Goal: Information Seeking & Learning: Learn about a topic

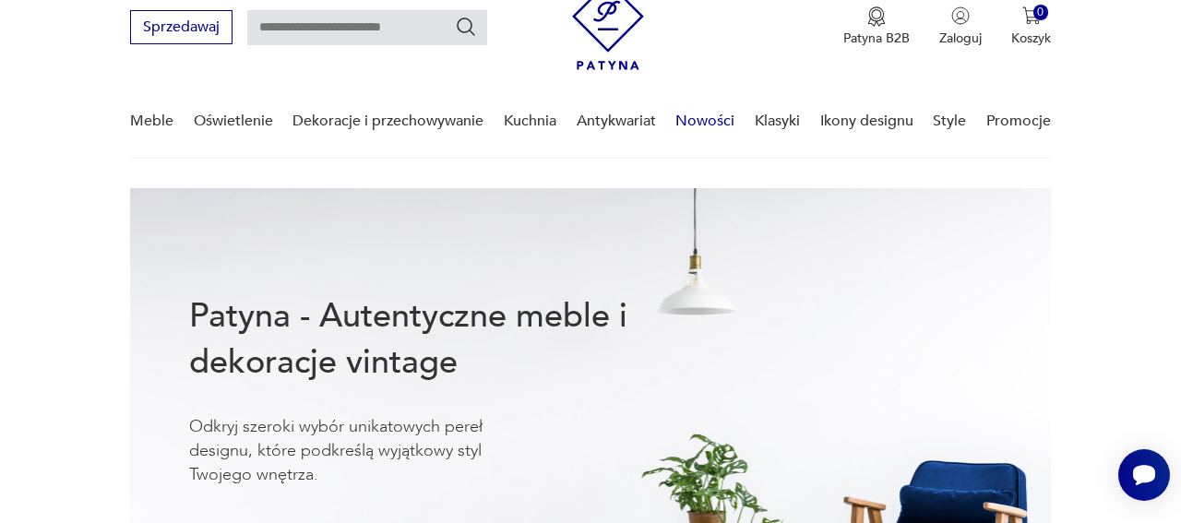
click at [705, 126] on link "Nowości" at bounding box center [705, 121] width 59 height 71
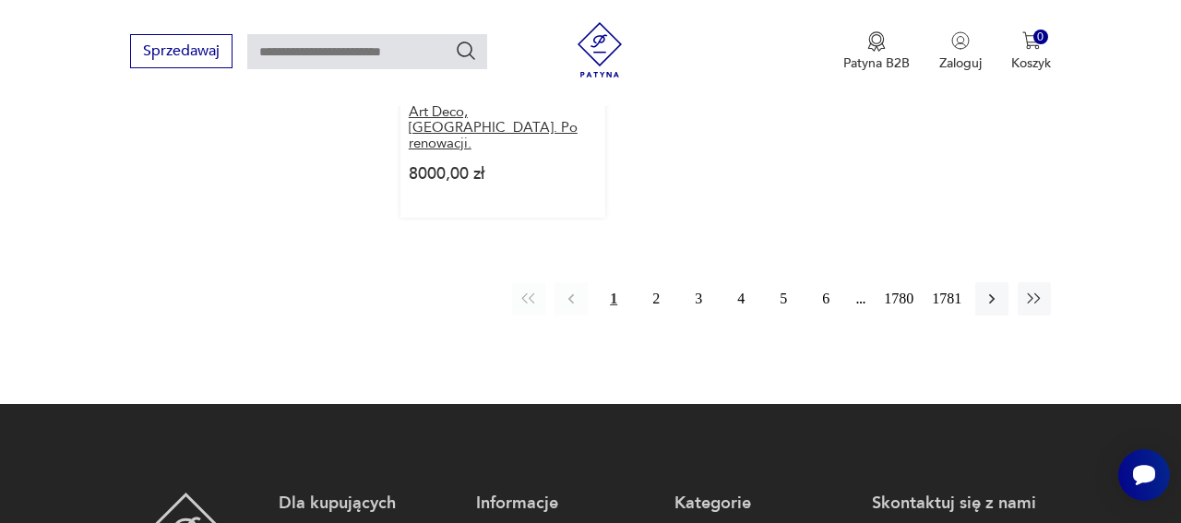
scroll to position [2603, 0]
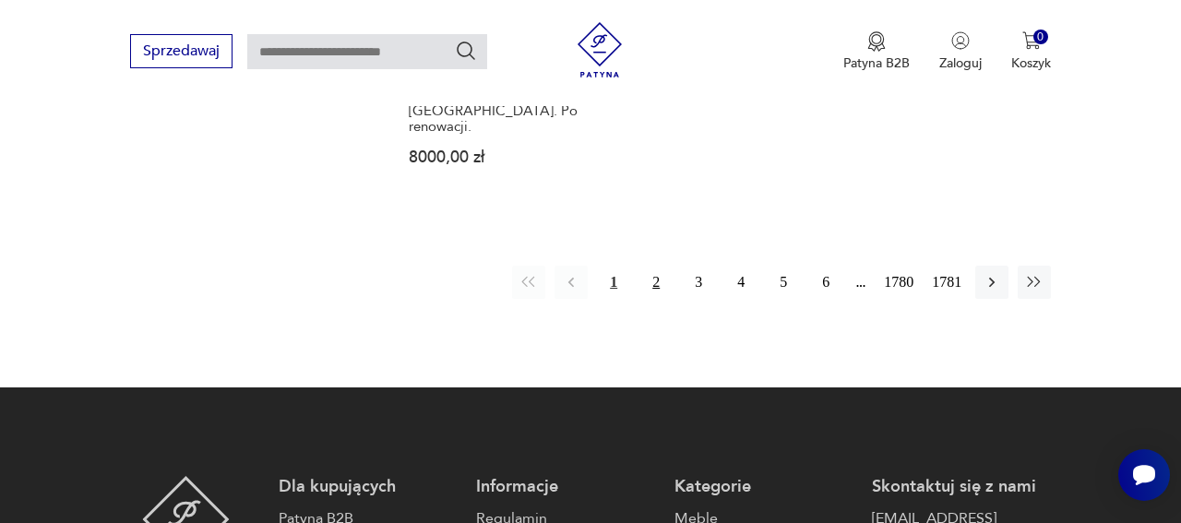
click at [640, 299] on button "2" at bounding box center [656, 282] width 33 height 33
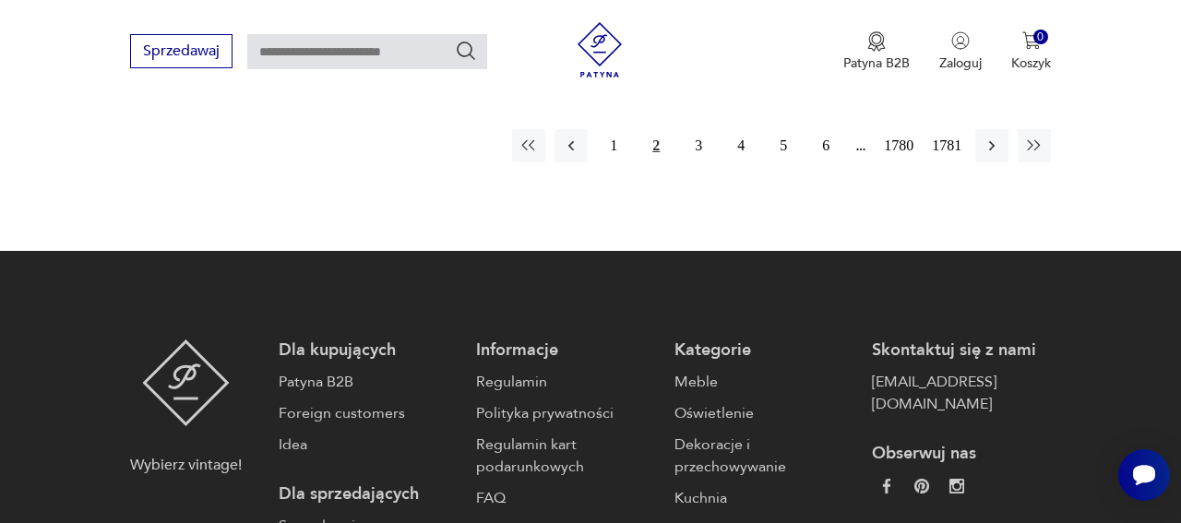
scroll to position [2686, 0]
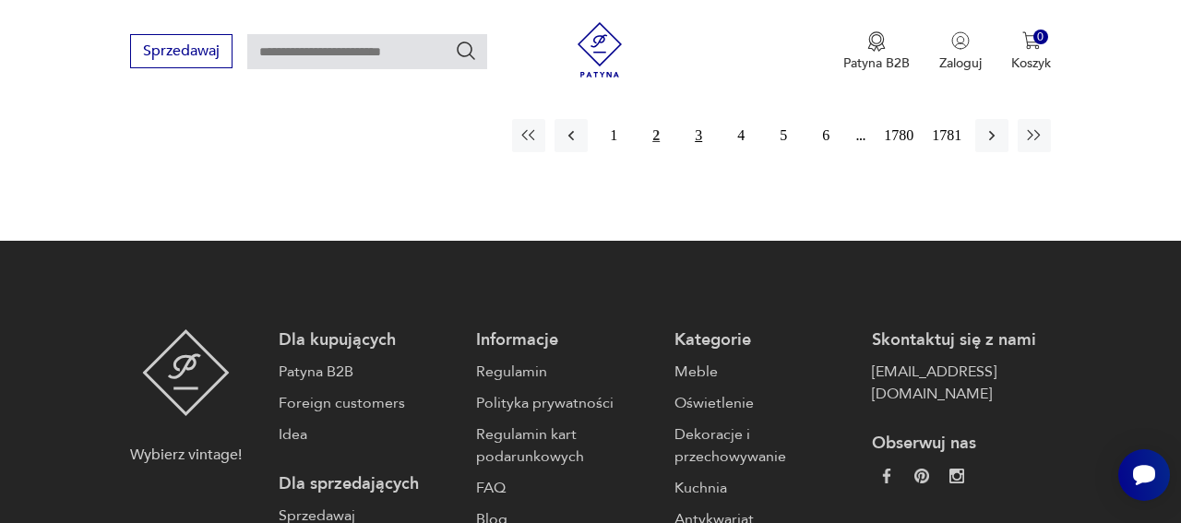
click at [682, 152] on button "3" at bounding box center [698, 135] width 33 height 33
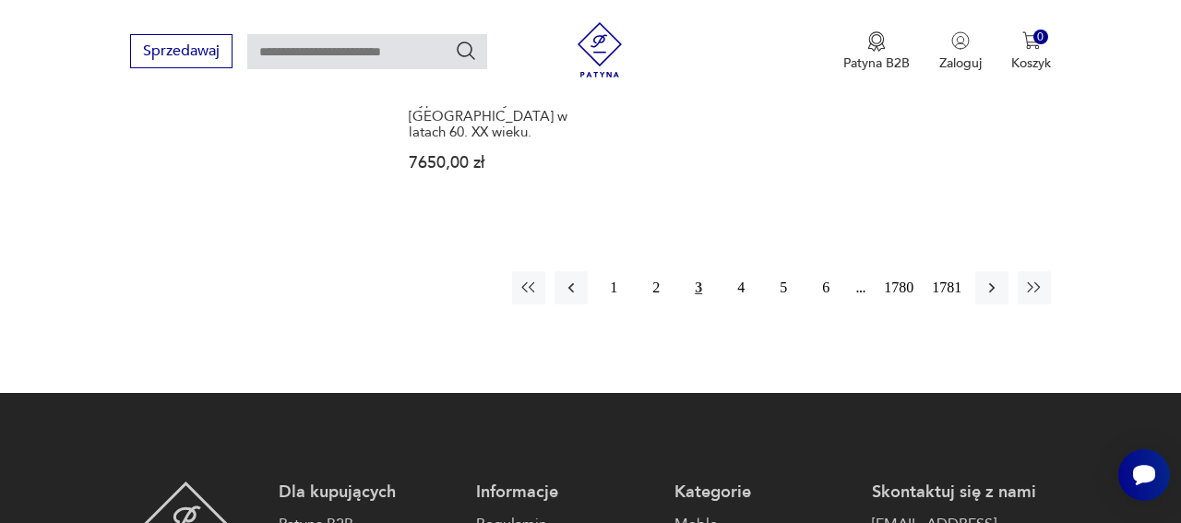
scroll to position [2647, 0]
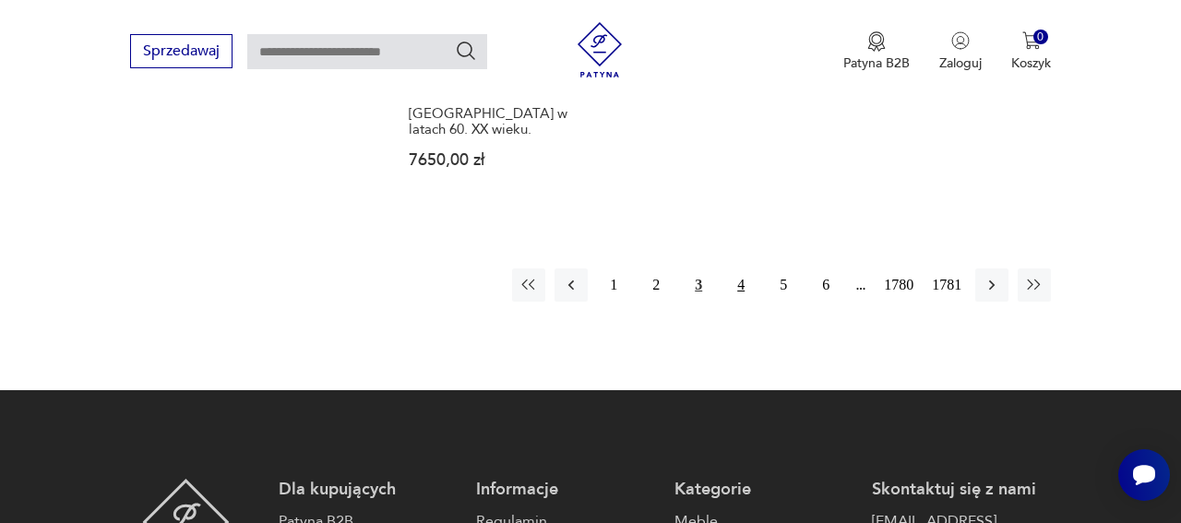
click at [724, 302] on button "4" at bounding box center [740, 285] width 33 height 33
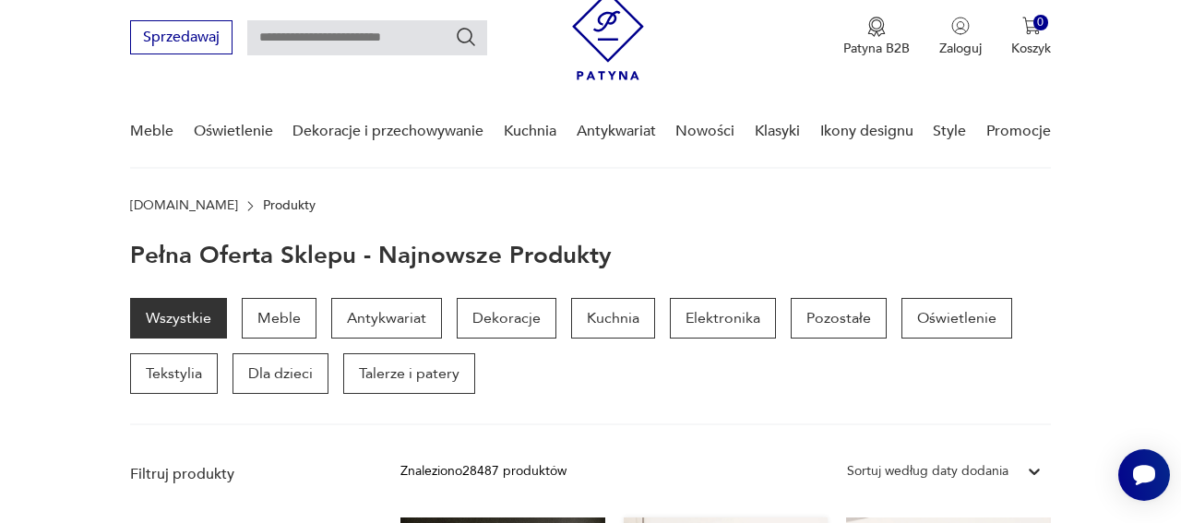
scroll to position [52, 0]
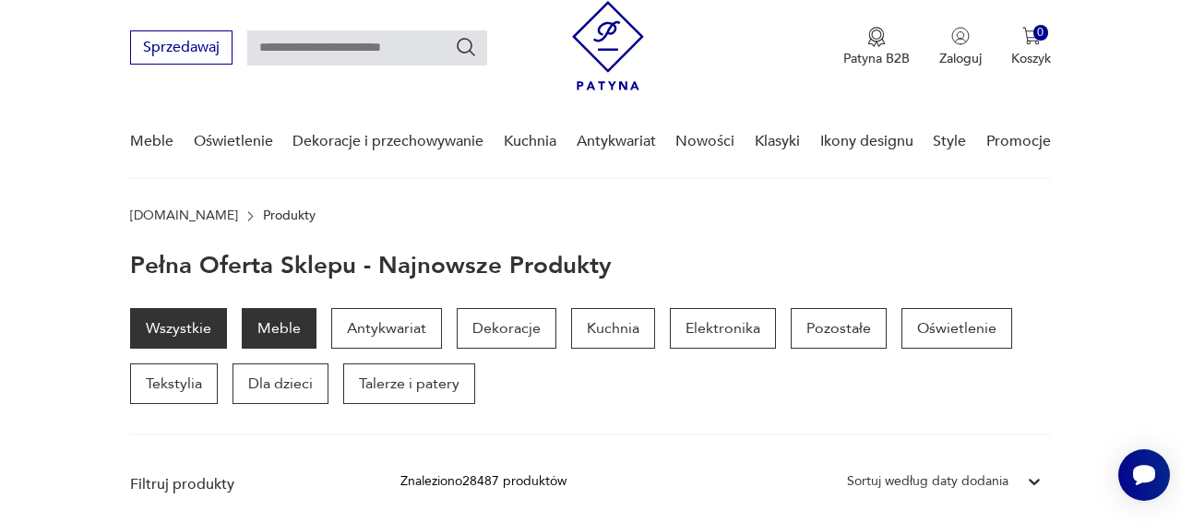
click at [265, 349] on p "Meble" at bounding box center [279, 328] width 75 height 41
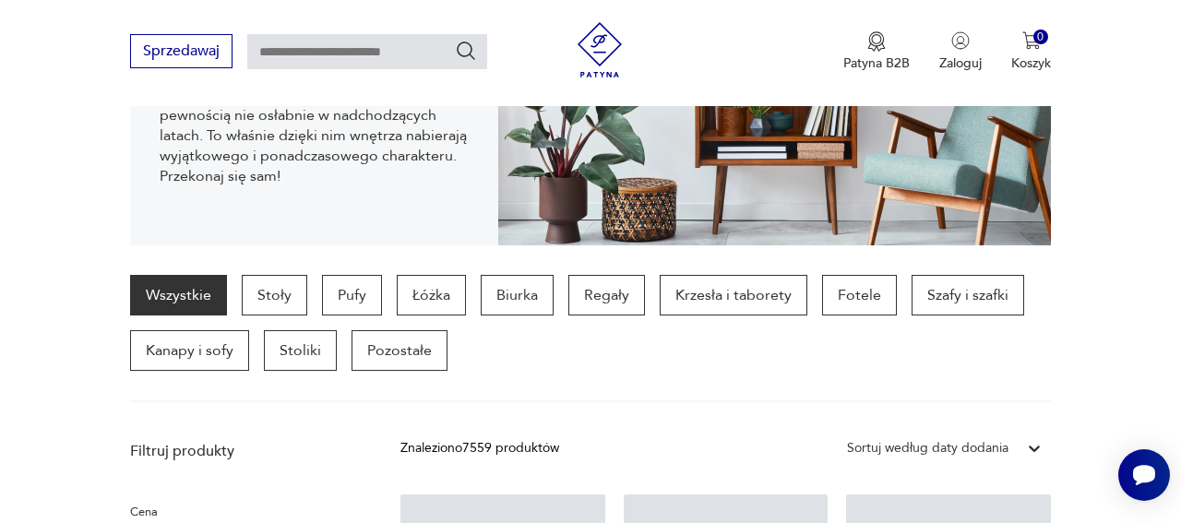
scroll to position [341, 0]
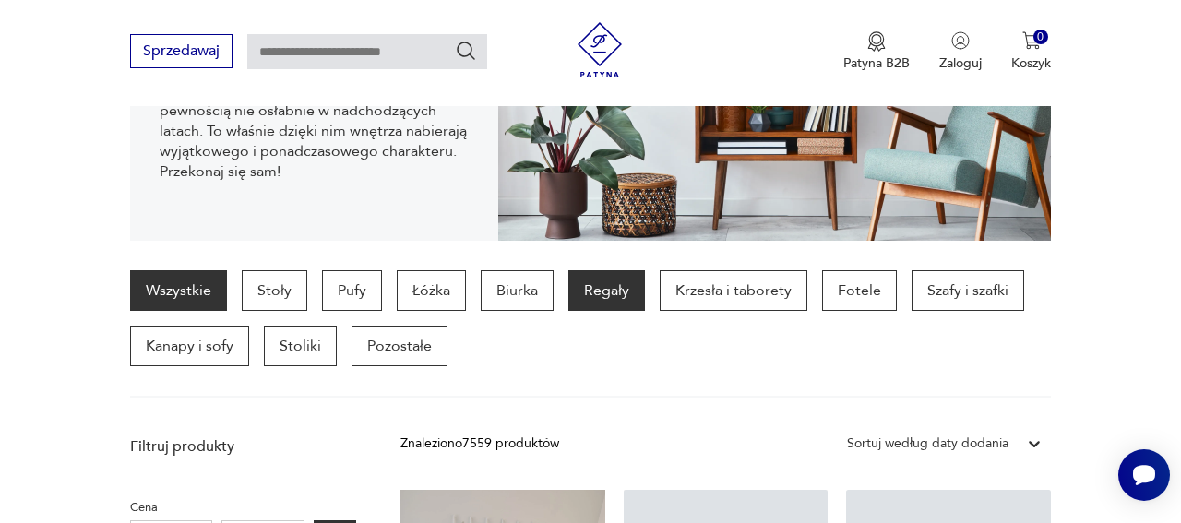
click at [626, 311] on p "Regały" at bounding box center [606, 290] width 77 height 41
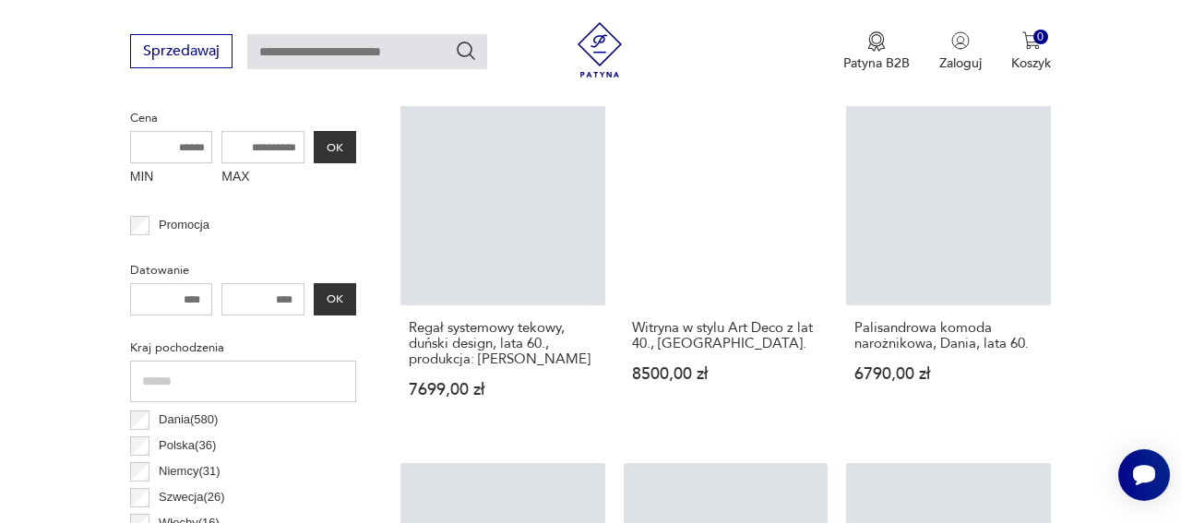
scroll to position [975, 0]
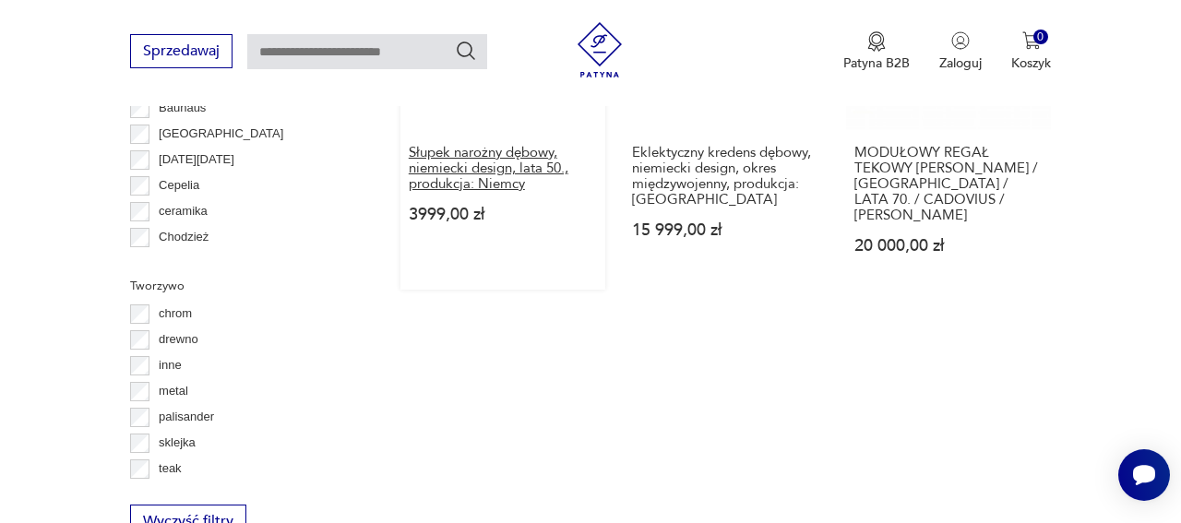
scroll to position [2052, 0]
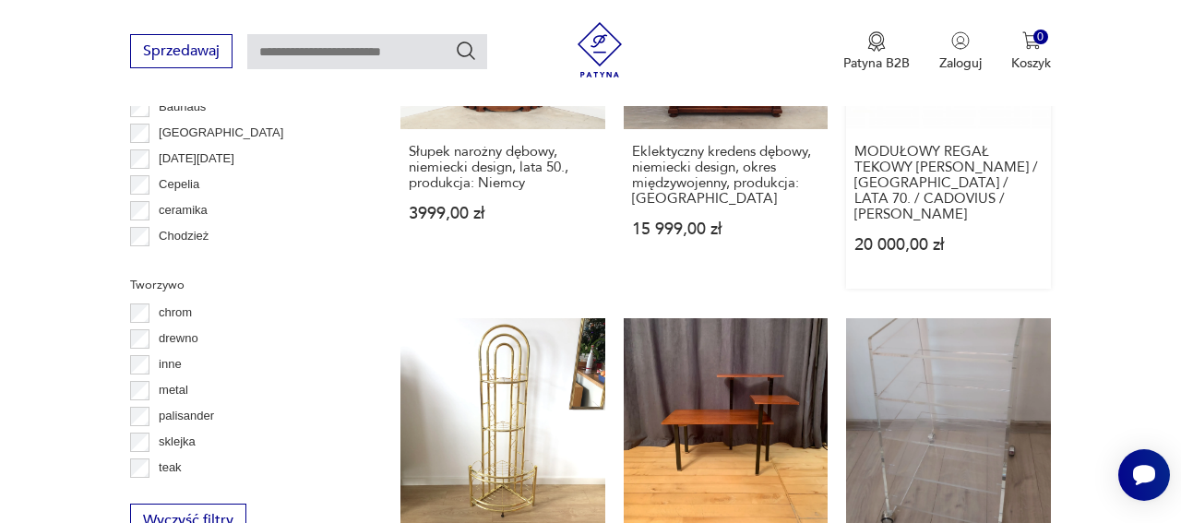
click at [940, 209] on link "Klasyk MODUŁOWY REGAŁ TEKOWY [PERSON_NAME] / [GEOGRAPHIC_DATA] / LATA 70. / CAD…" at bounding box center [948, 106] width 205 height 365
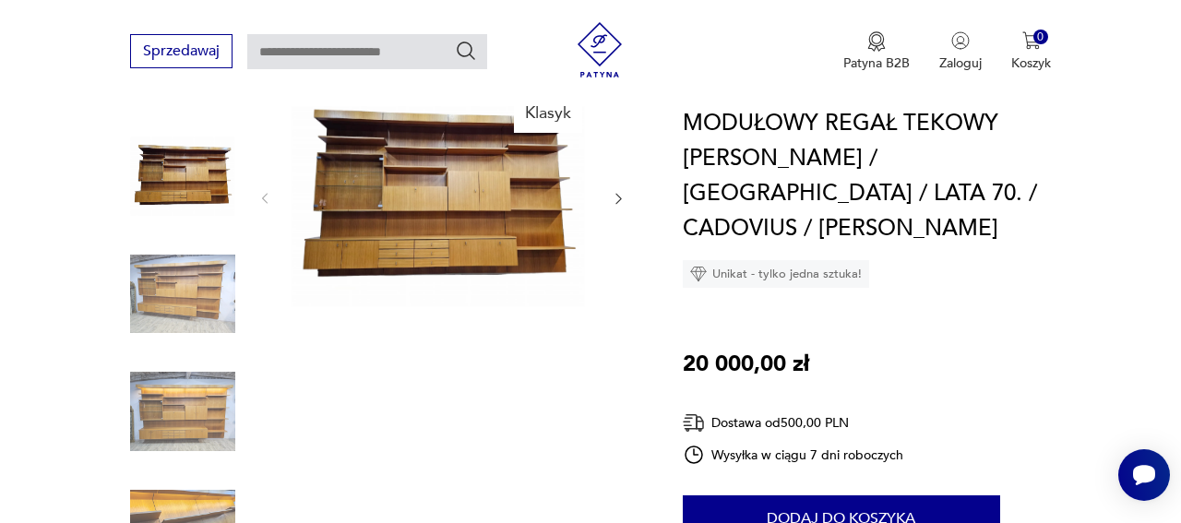
scroll to position [144, 0]
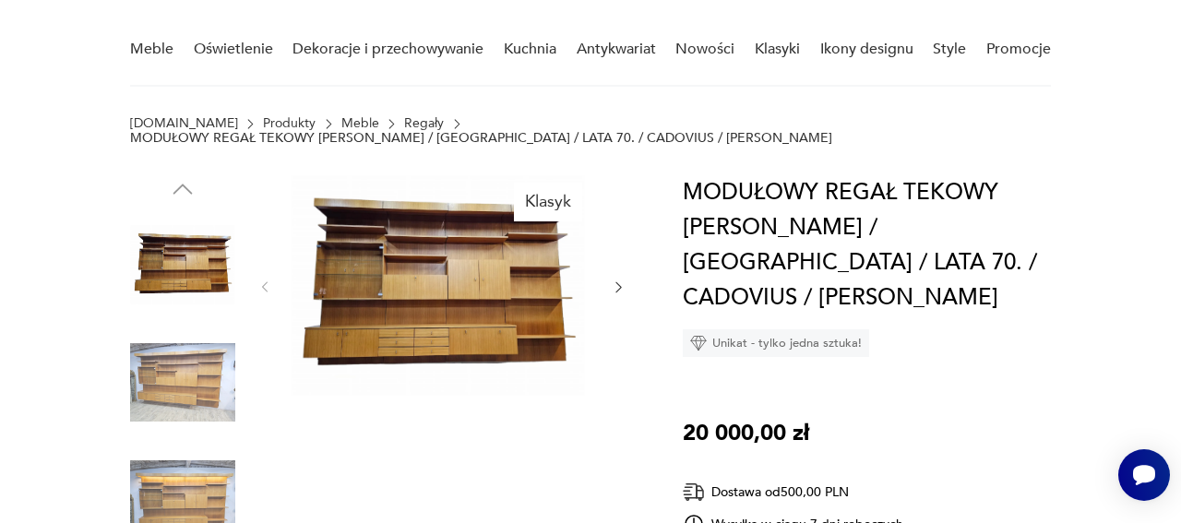
click at [611, 288] on icon "button" at bounding box center [618, 287] width 15 height 15
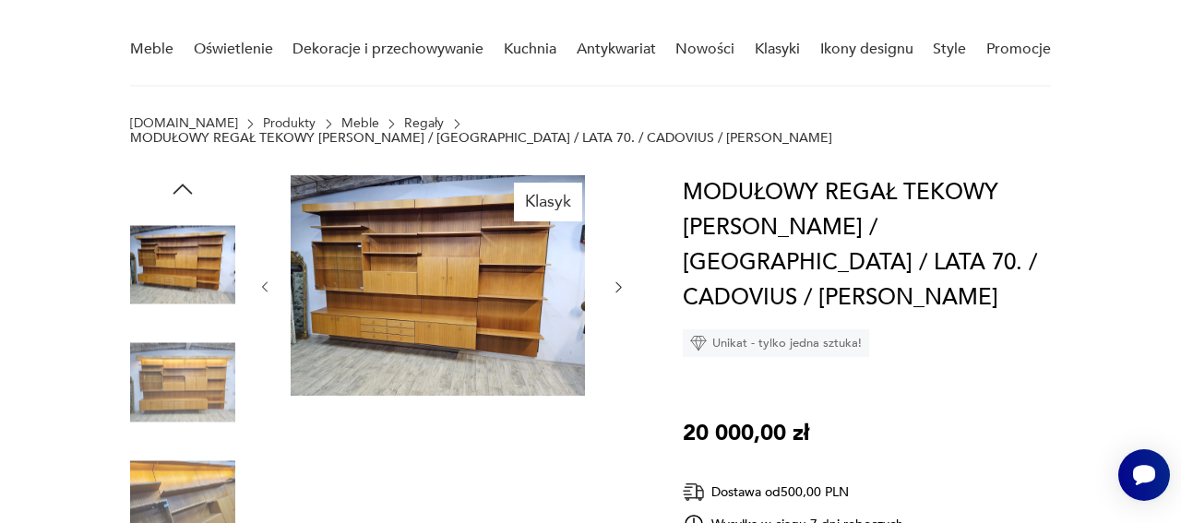
click at [489, 315] on img at bounding box center [438, 285] width 294 height 221
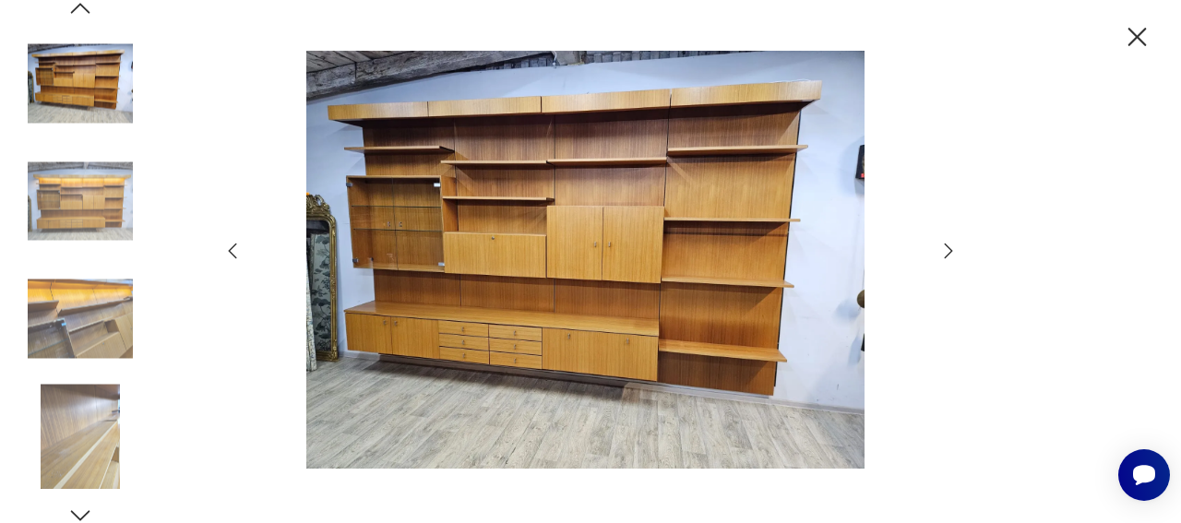
click at [947, 245] on icon "button" at bounding box center [949, 250] width 8 height 15
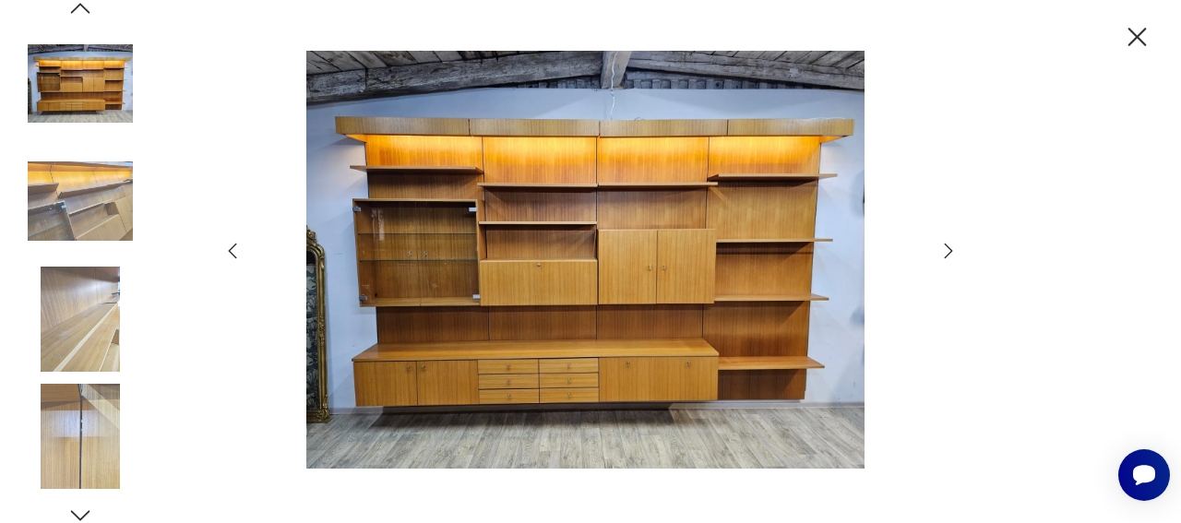
click at [947, 245] on icon "button" at bounding box center [949, 250] width 8 height 15
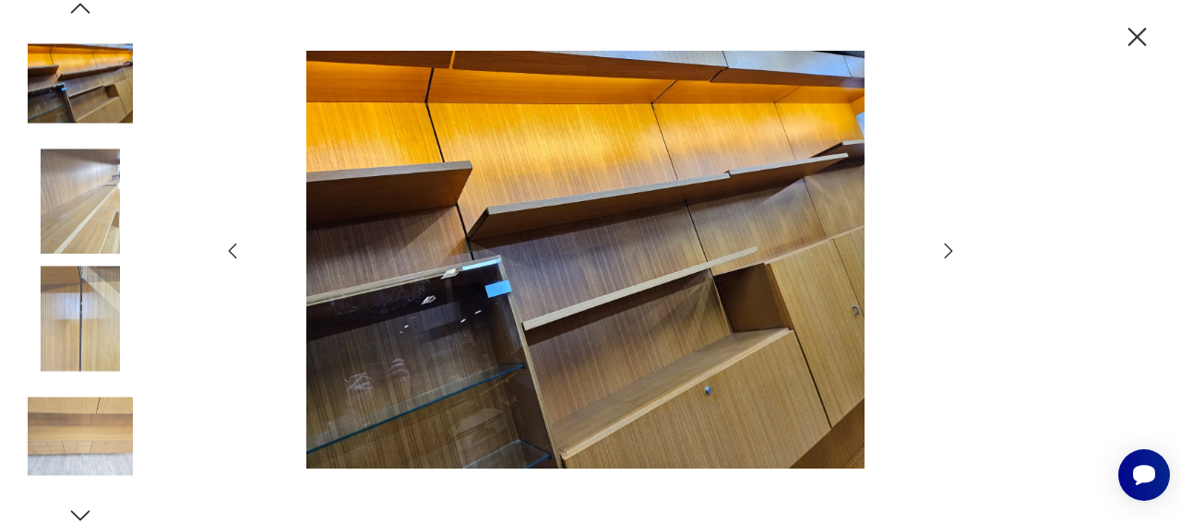
click at [946, 245] on icon "button" at bounding box center [949, 250] width 8 height 15
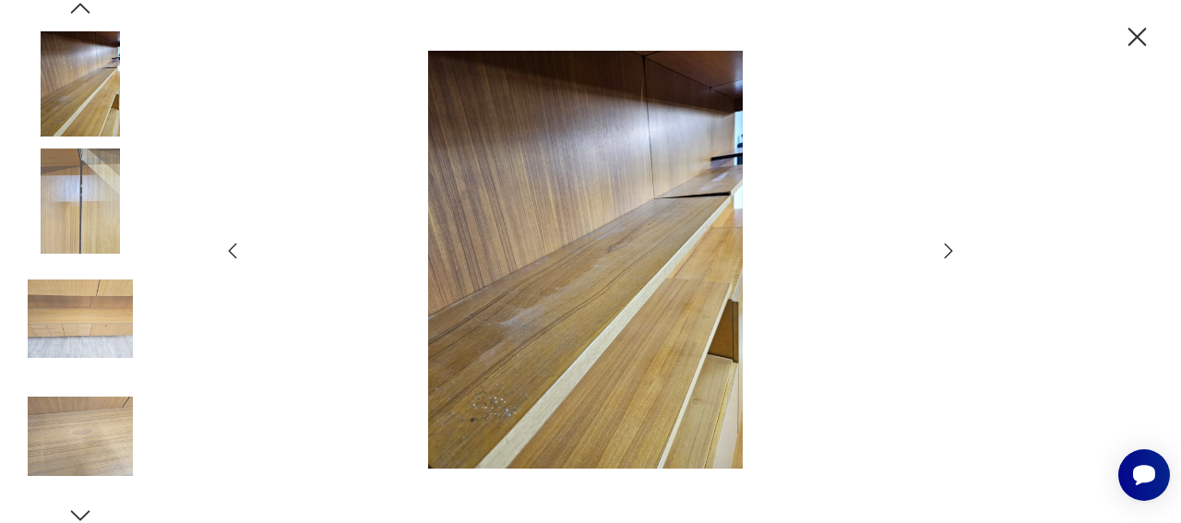
click at [1131, 39] on icon "button" at bounding box center [1137, 37] width 32 height 32
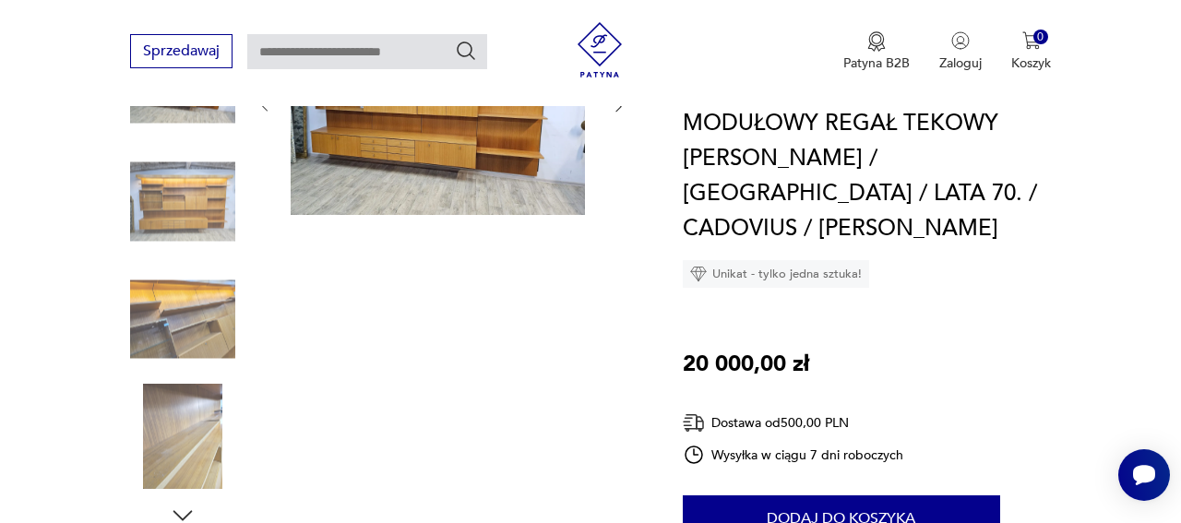
scroll to position [326, 0]
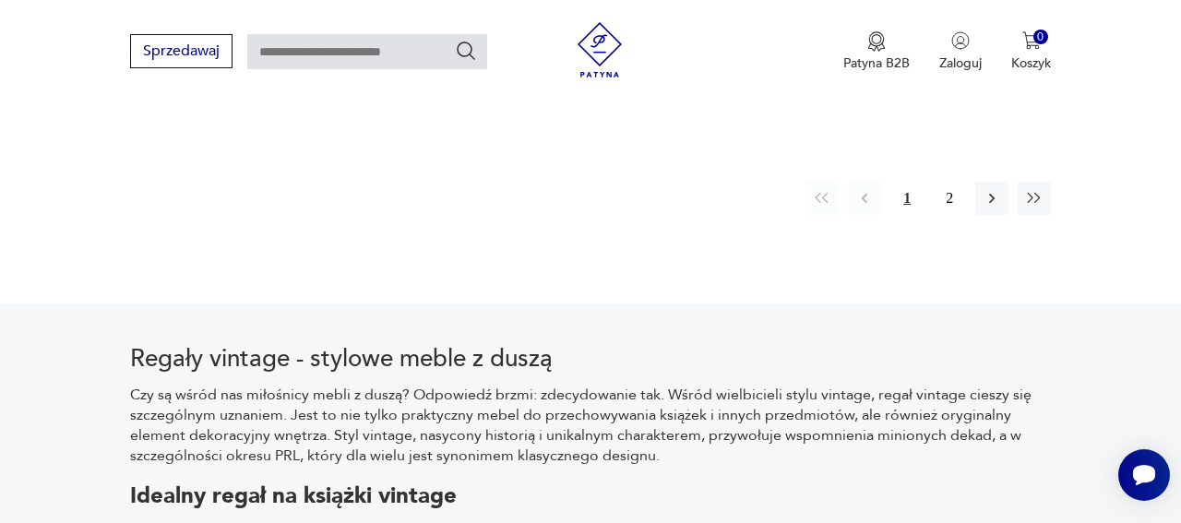
scroll to position [2969, 0]
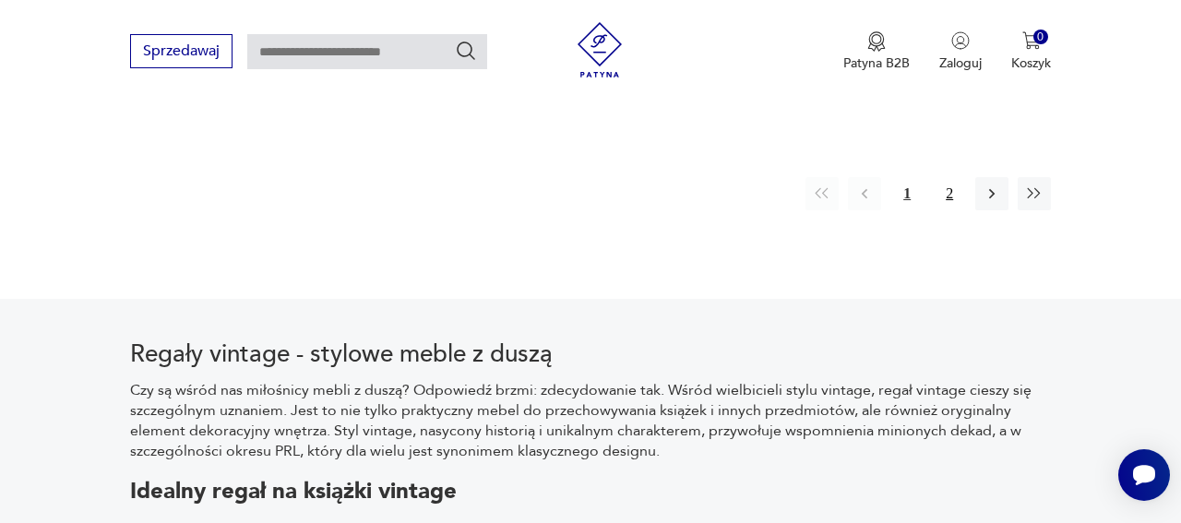
click at [961, 210] on button "2" at bounding box center [949, 193] width 33 height 33
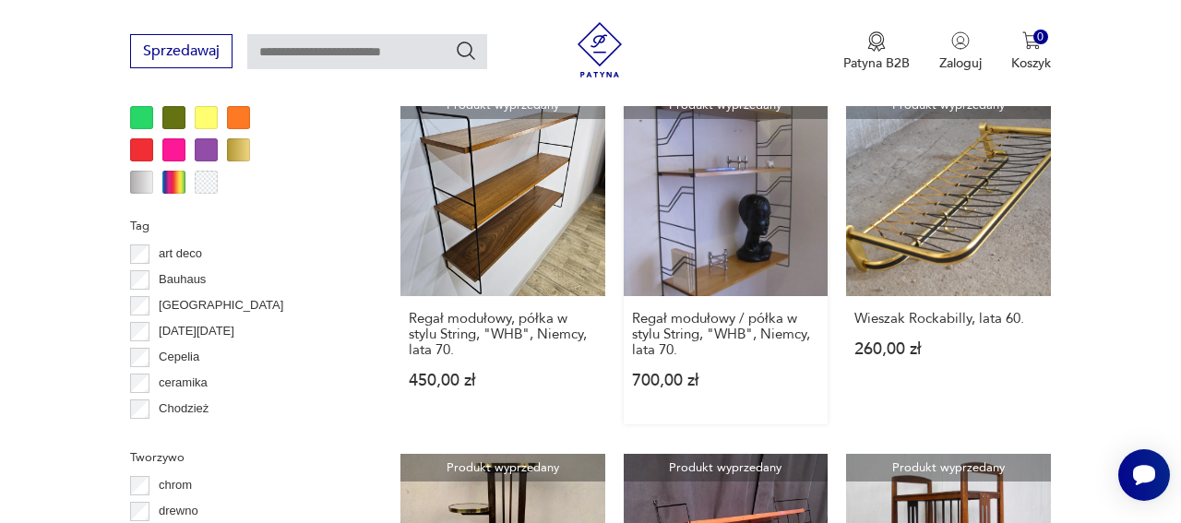
scroll to position [1827, 0]
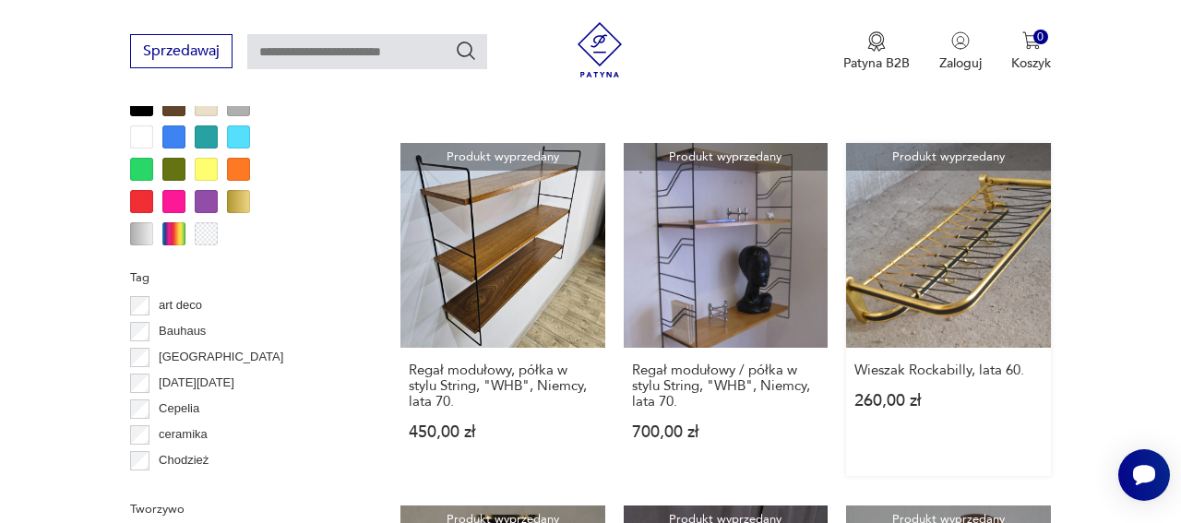
click at [999, 346] on link "Produkt wyprzedany Wieszak Rockabilly, lata 60. 260,00 zł" at bounding box center [948, 309] width 205 height 333
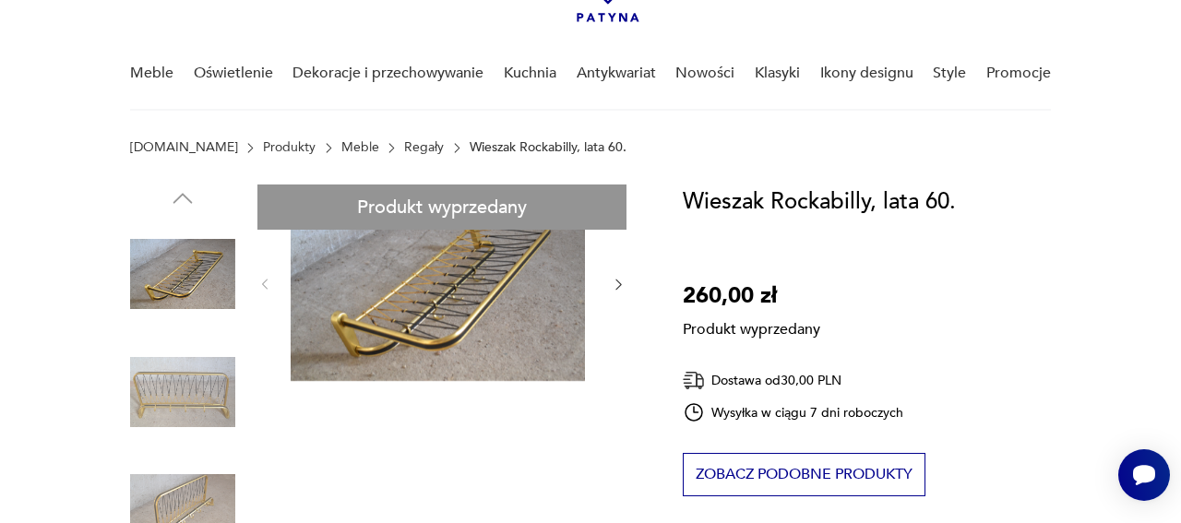
scroll to position [163, 0]
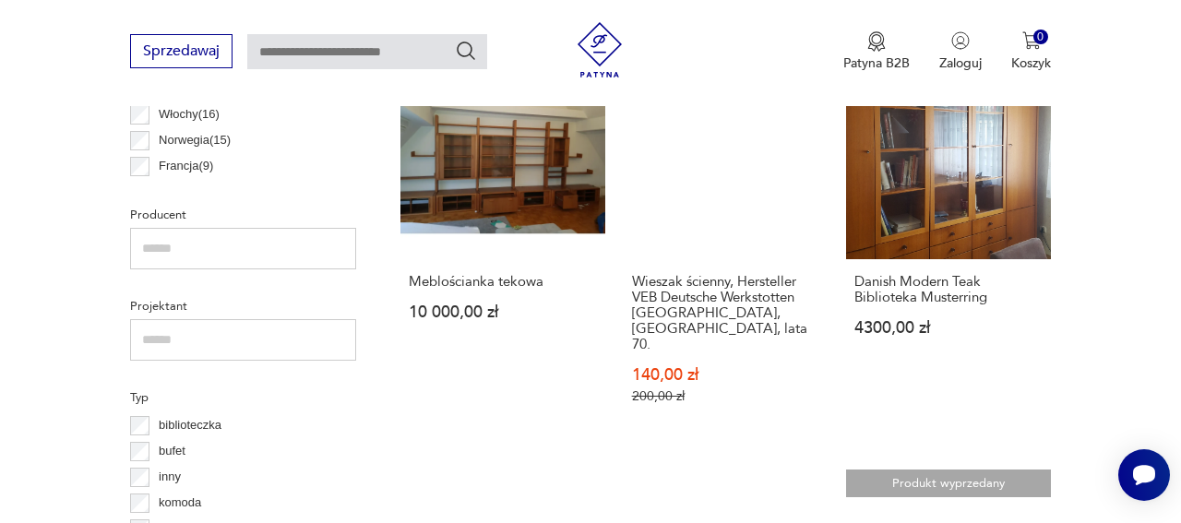
scroll to position [1102, 0]
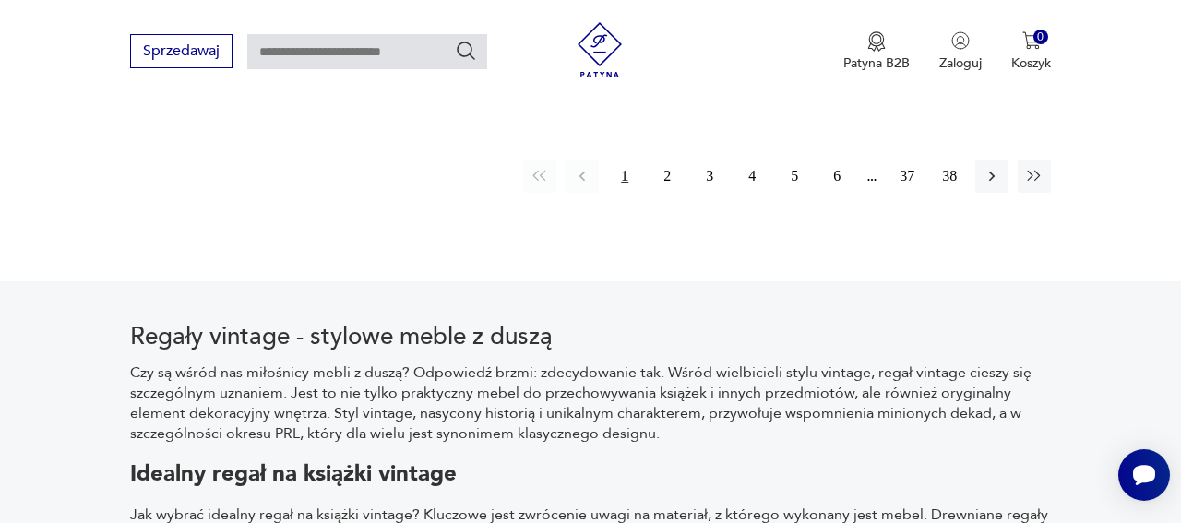
scroll to position [3096, 0]
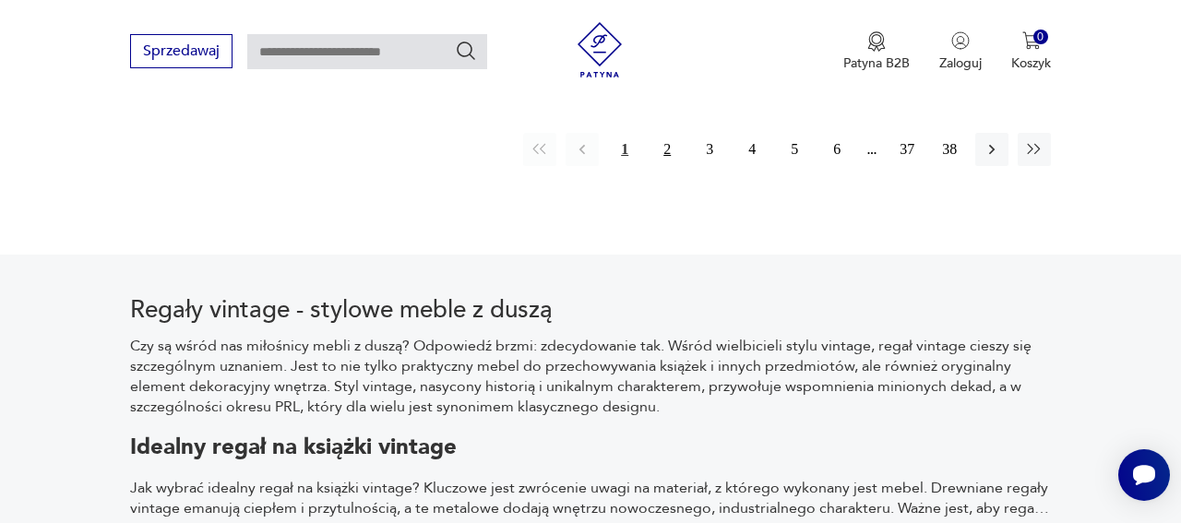
click at [651, 166] on button "2" at bounding box center [667, 149] width 33 height 33
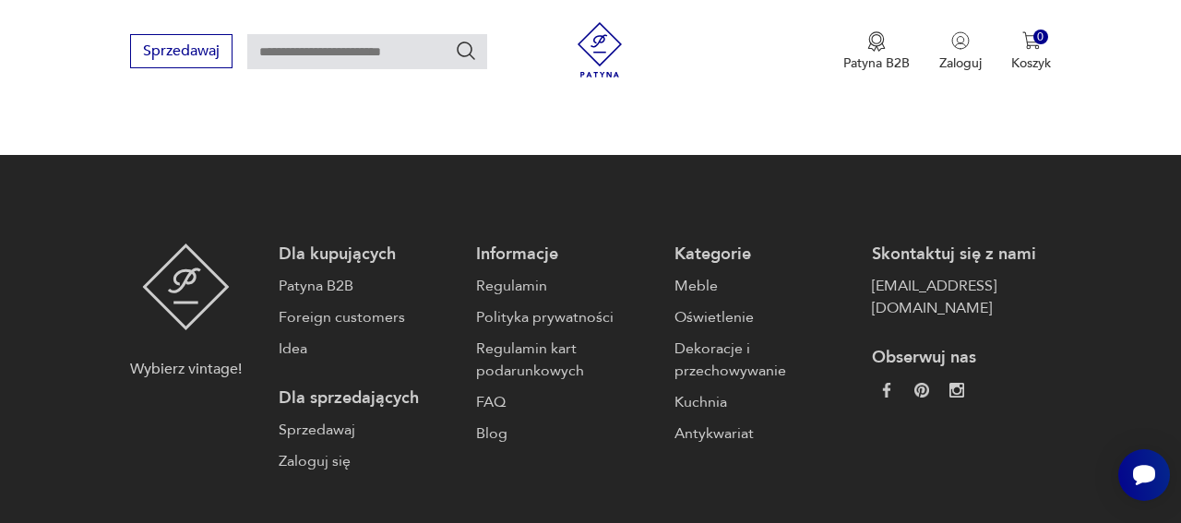
scroll to position [3184, 0]
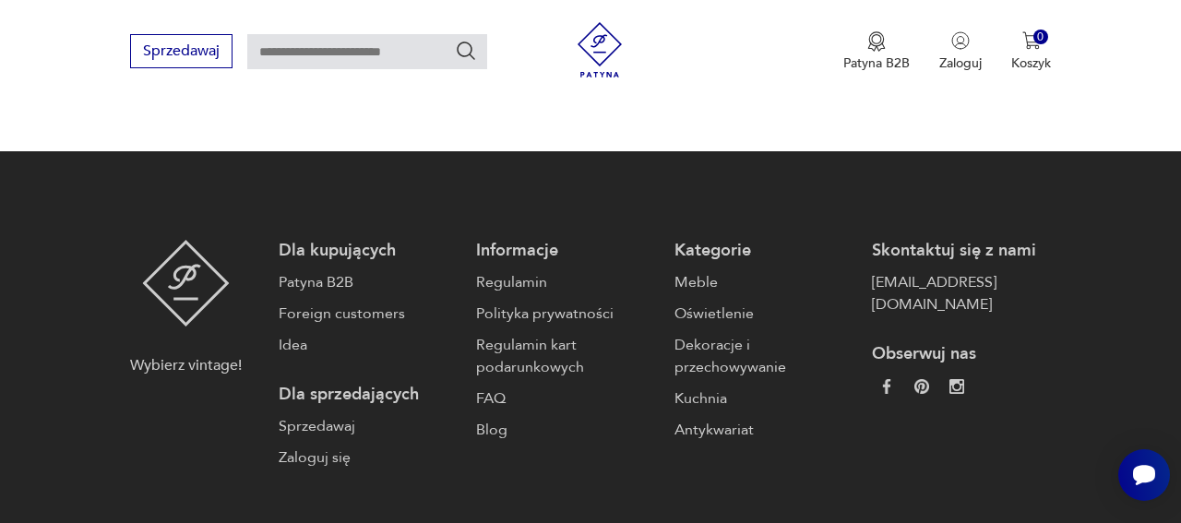
click at [693, 63] on button "3" at bounding box center [709, 46] width 33 height 33
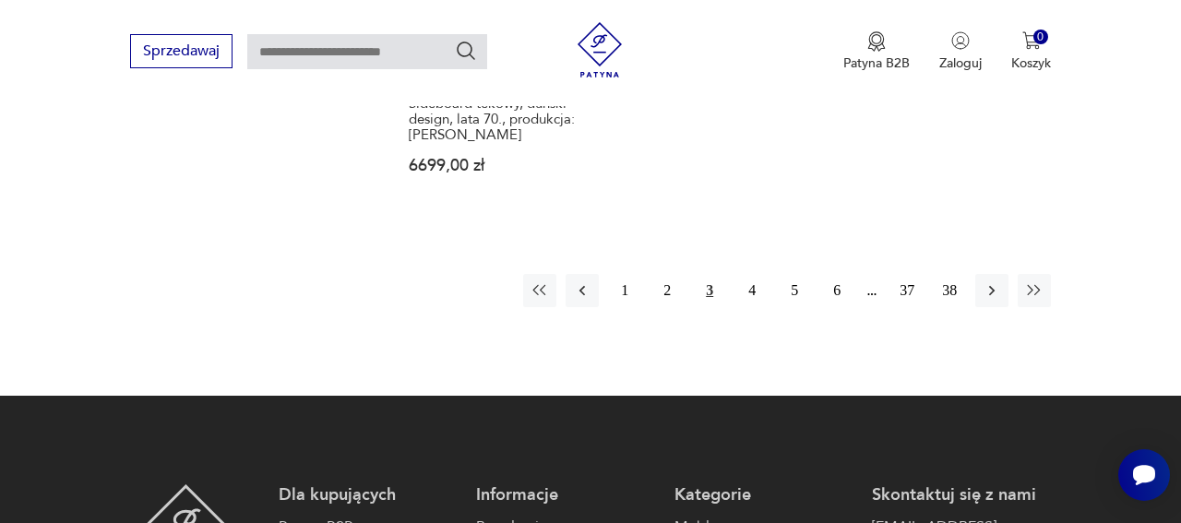
scroll to position [2863, 0]
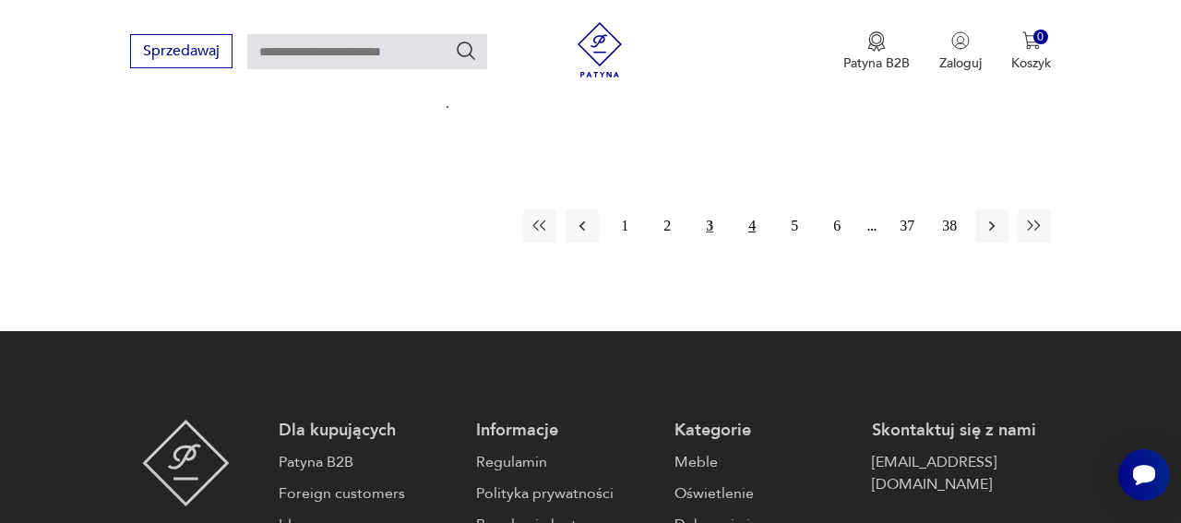
click at [741, 243] on button "4" at bounding box center [752, 225] width 33 height 33
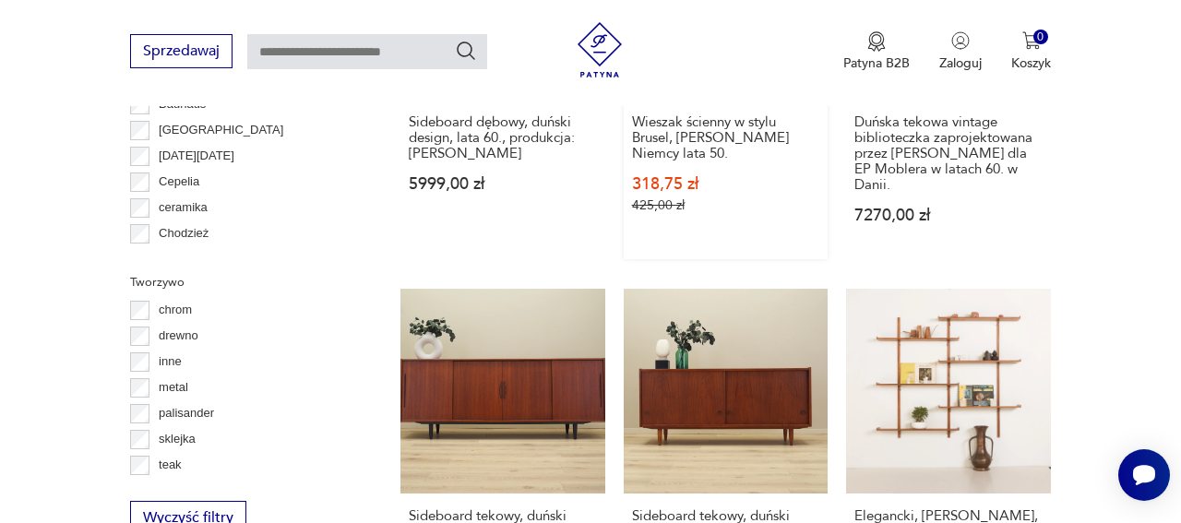
scroll to position [2071, 0]
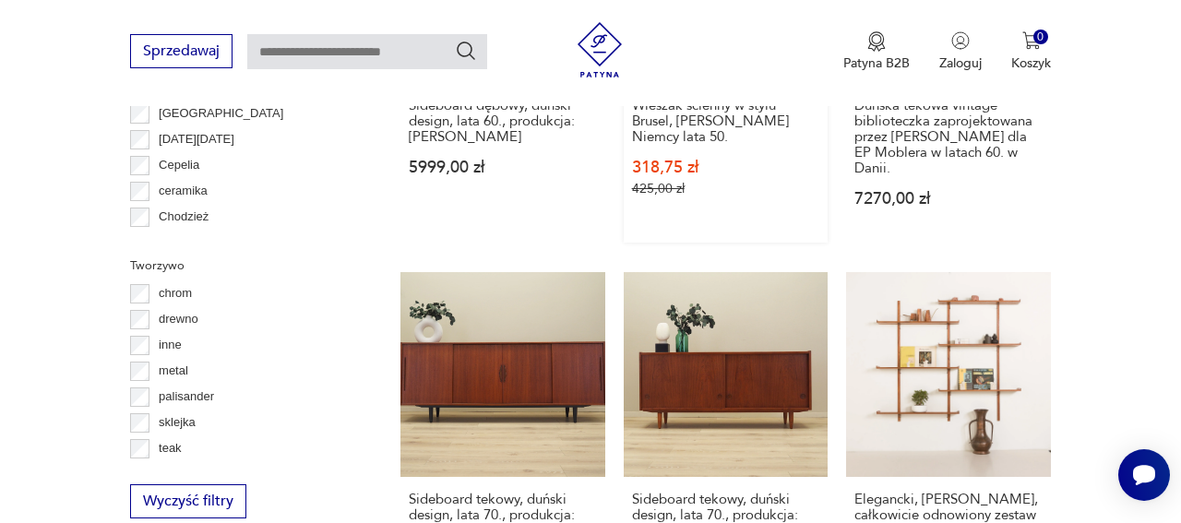
click at [727, 154] on link "Sale Wieszak ścienny w stylu Brusel, [PERSON_NAME] Niemcy lata 50. 318,75 zł 42…" at bounding box center [726, 60] width 205 height 365
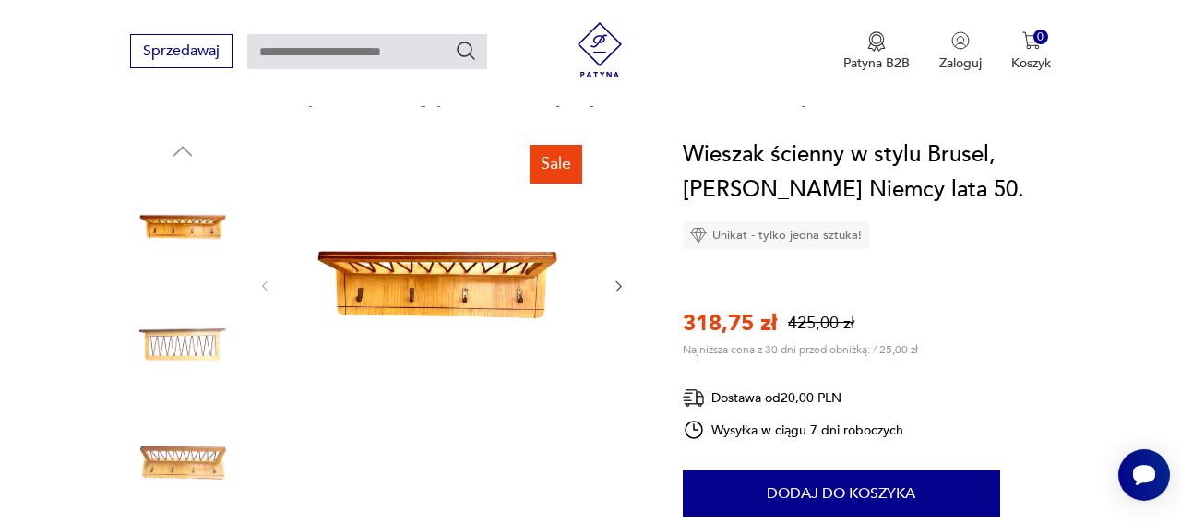
scroll to position [180, 0]
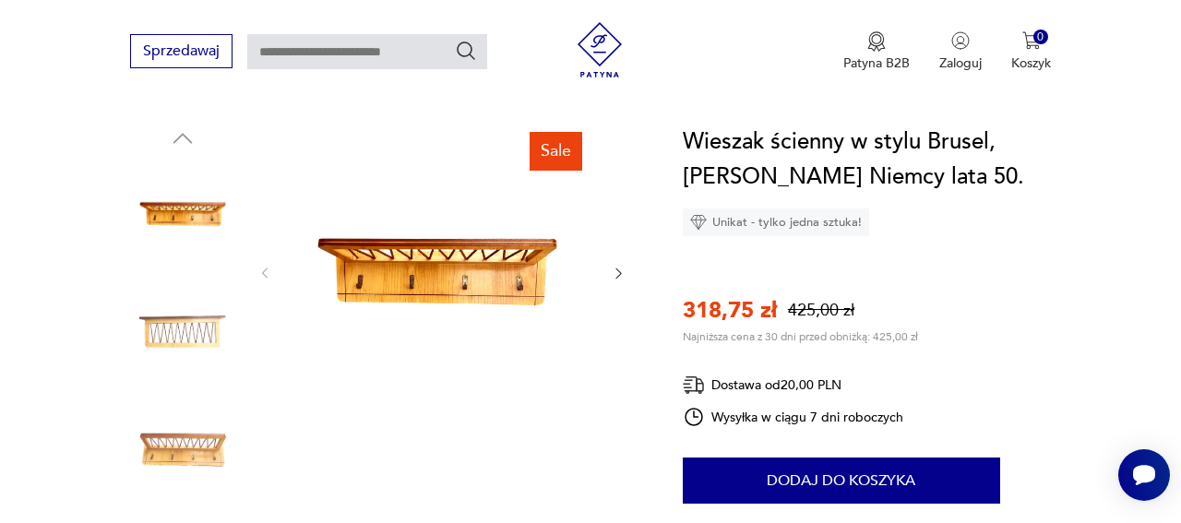
click at [611, 281] on icon "button" at bounding box center [618, 273] width 15 height 15
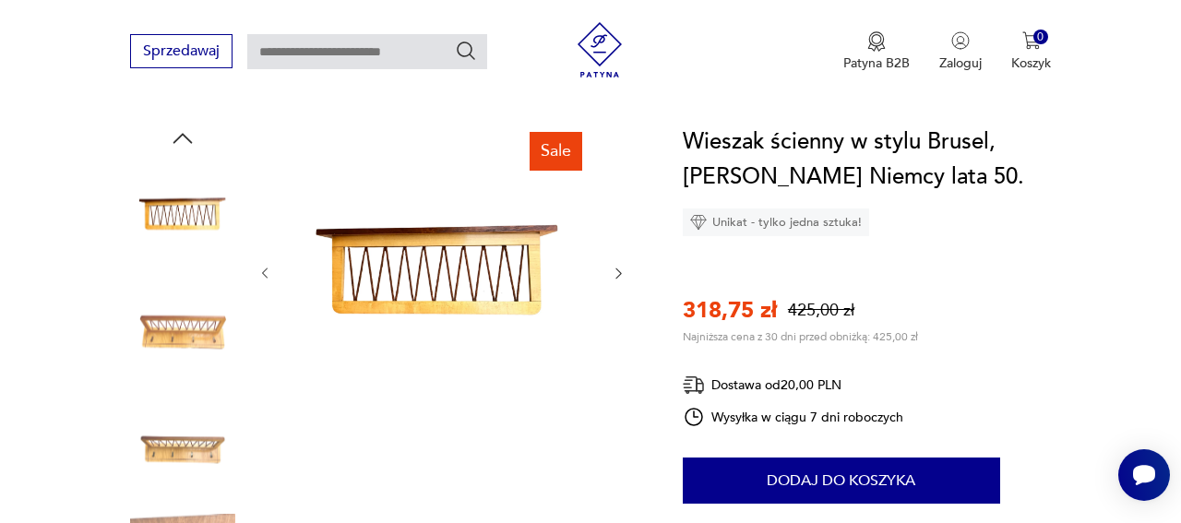
click at [581, 282] on div at bounding box center [441, 274] width 369 height 298
click at [611, 281] on icon "button" at bounding box center [618, 273] width 15 height 15
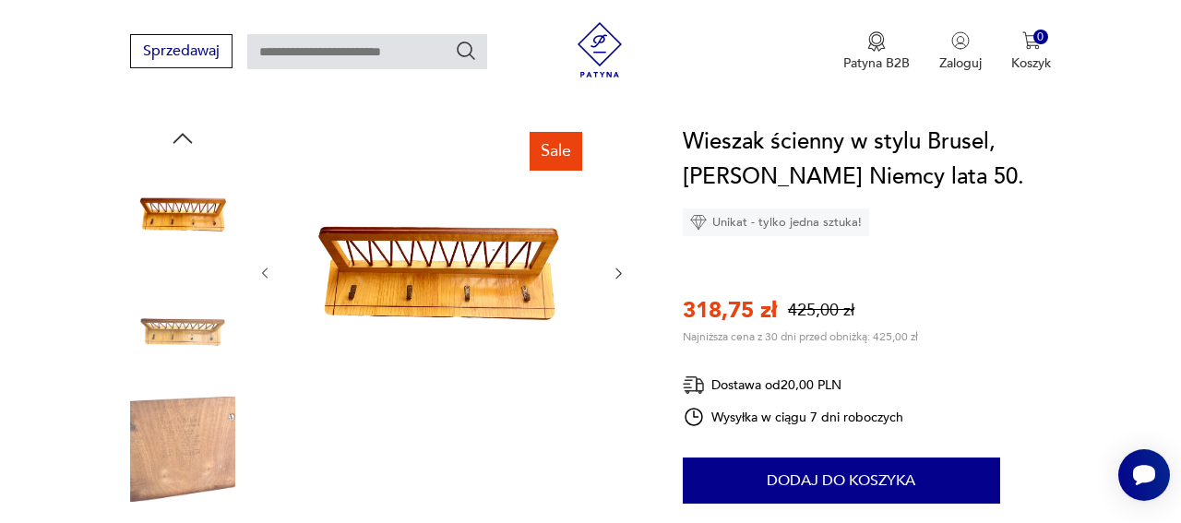
click at [611, 281] on icon "button" at bounding box center [618, 273] width 15 height 15
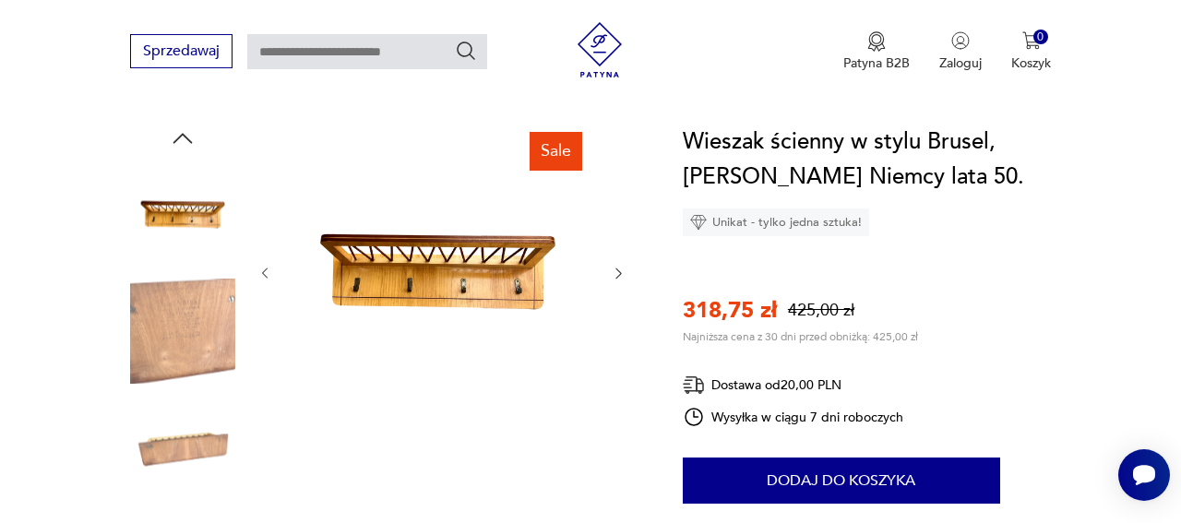
click at [616, 279] on icon "button" at bounding box center [619, 274] width 6 height 10
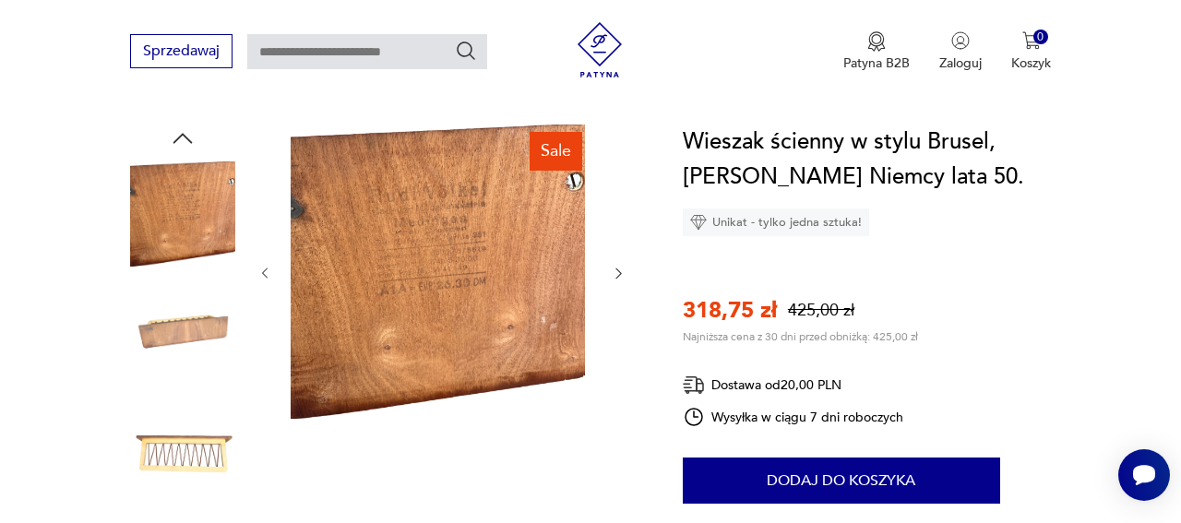
click at [616, 279] on icon "button" at bounding box center [619, 274] width 6 height 10
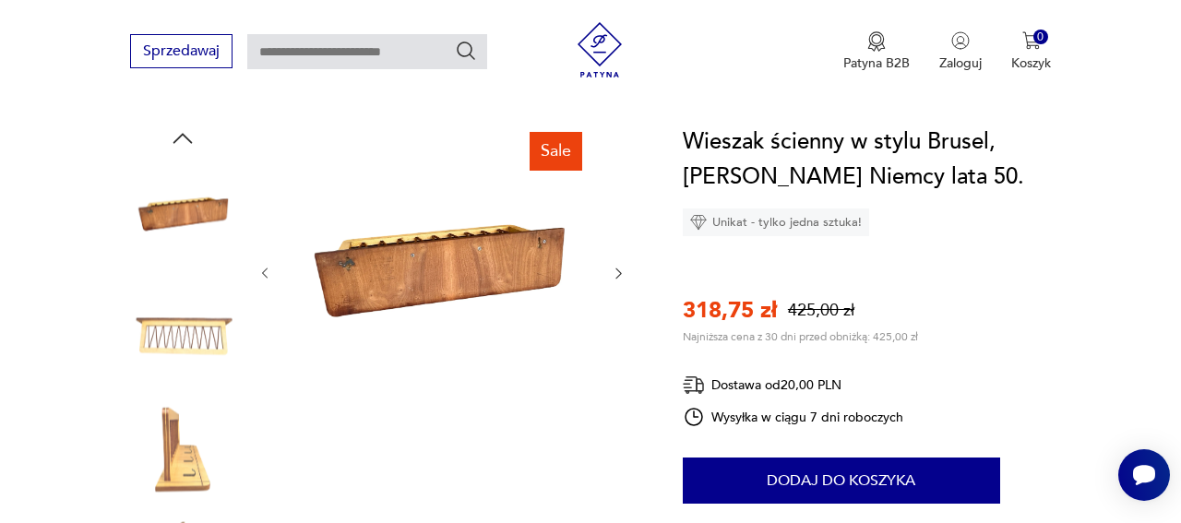
click at [616, 279] on icon "button" at bounding box center [619, 274] width 6 height 10
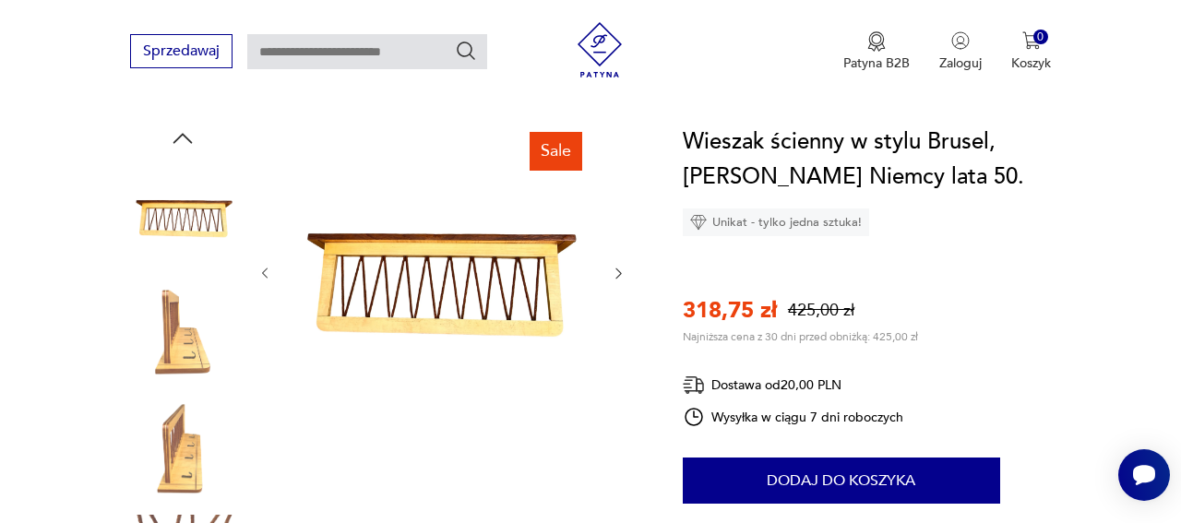
click at [616, 279] on icon "button" at bounding box center [619, 274] width 6 height 10
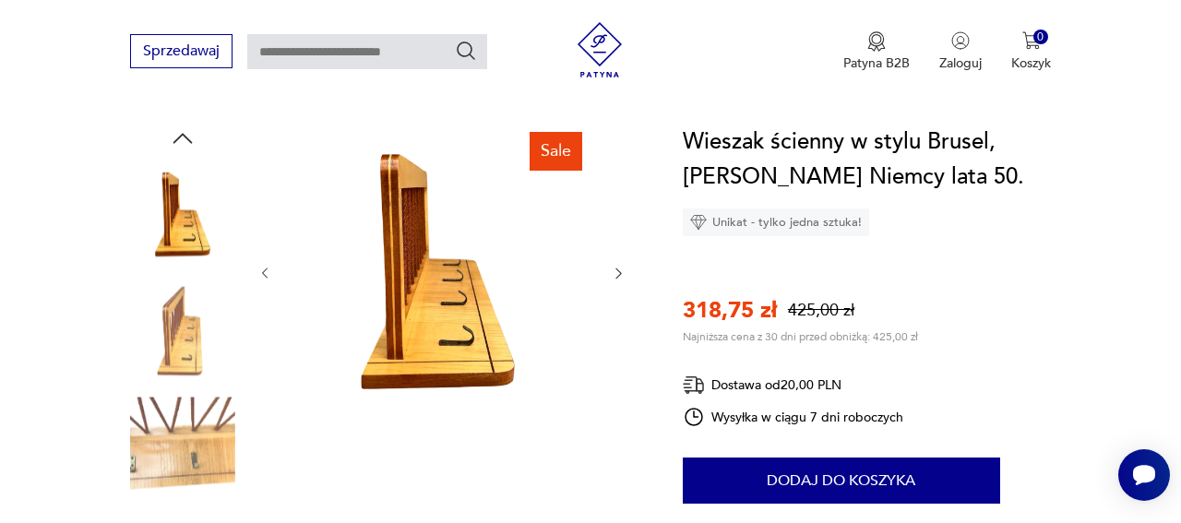
click at [616, 279] on icon "button" at bounding box center [619, 274] width 6 height 10
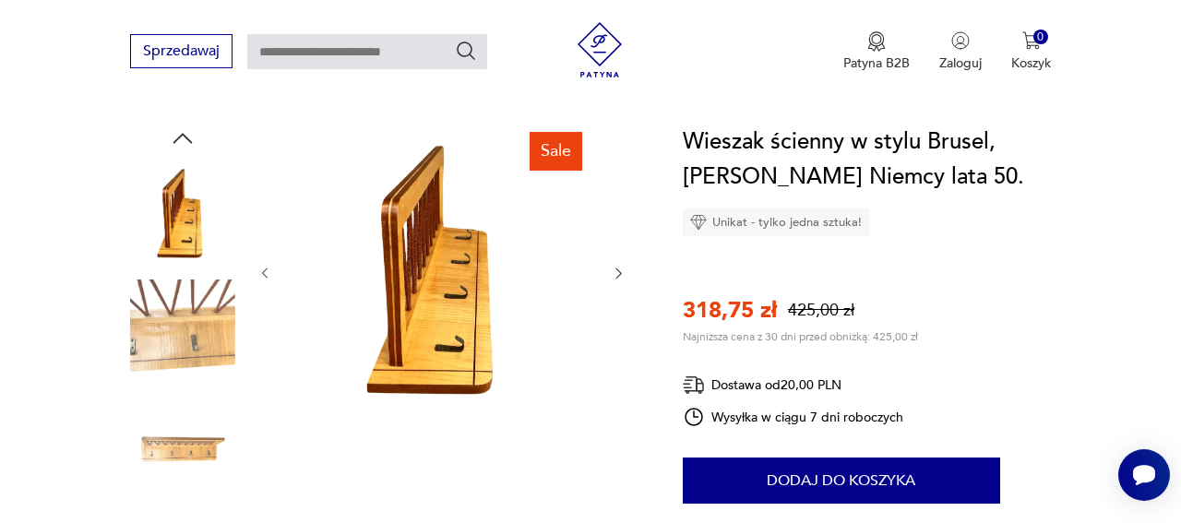
click at [616, 279] on icon "button" at bounding box center [619, 274] width 6 height 10
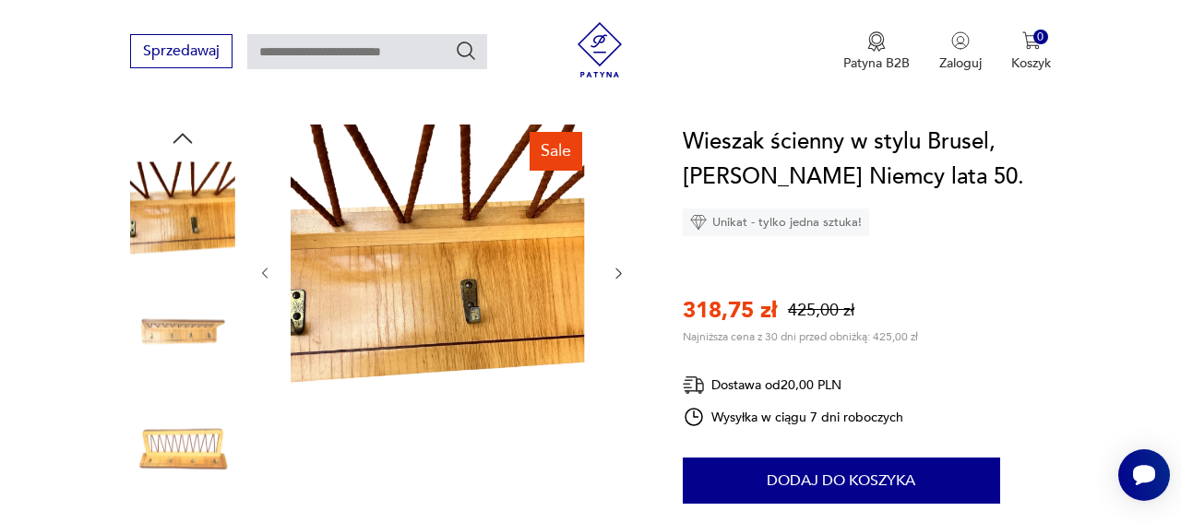
click at [616, 279] on icon "button" at bounding box center [619, 274] width 6 height 10
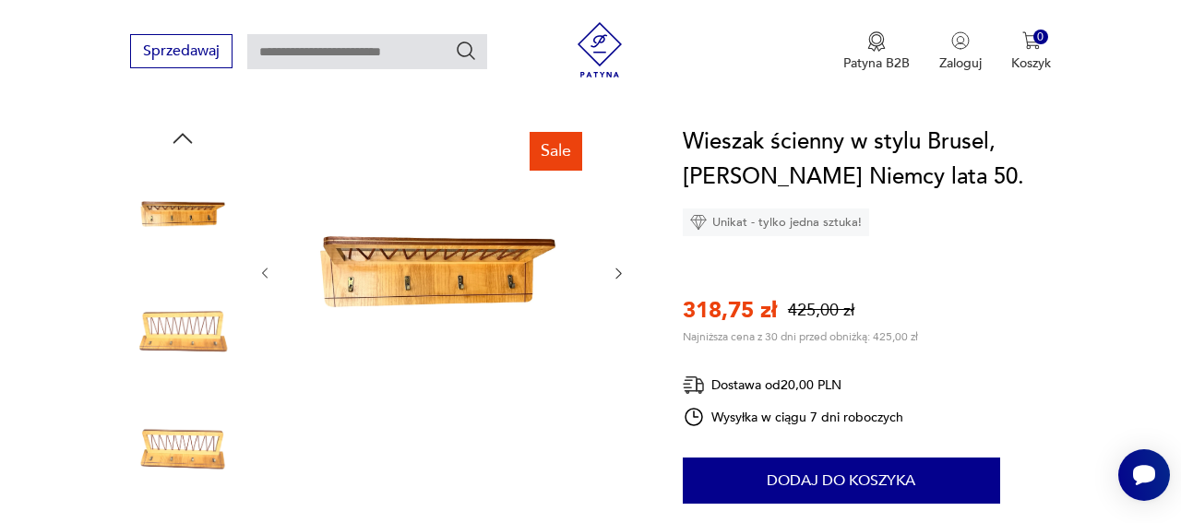
click at [417, 281] on img at bounding box center [438, 272] width 294 height 294
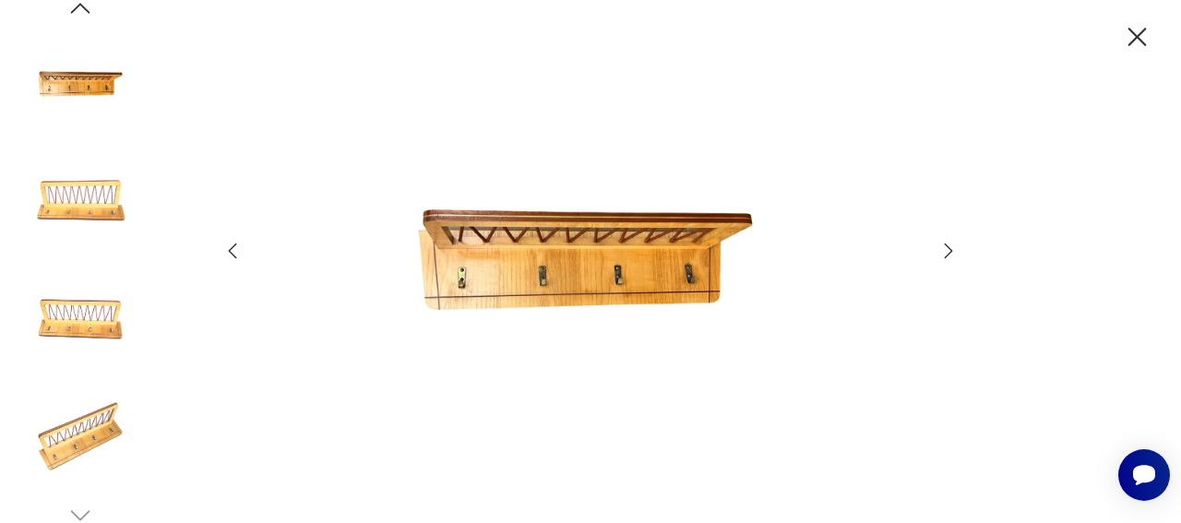
click at [558, 288] on img at bounding box center [585, 260] width 647 height 419
click at [1135, 41] on icon "button" at bounding box center [1137, 37] width 32 height 32
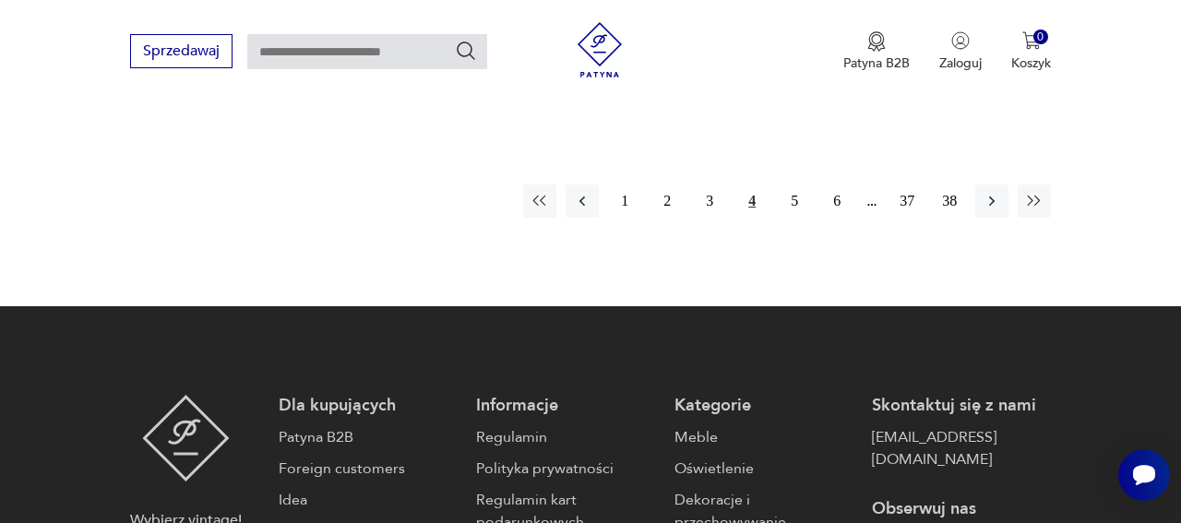
scroll to position [3068, 0]
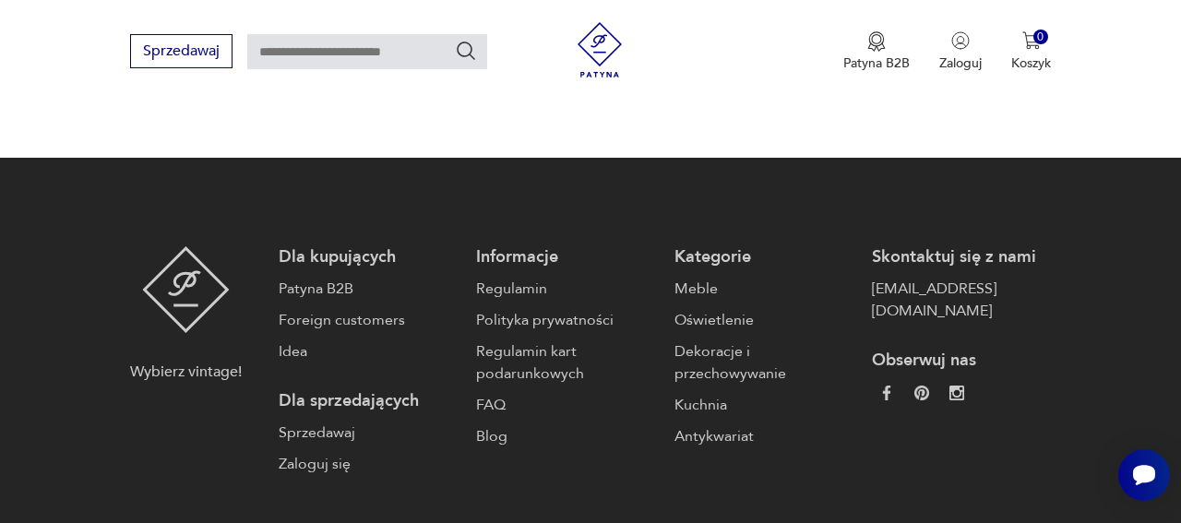
click at [786, 69] on button "5" at bounding box center [794, 52] width 33 height 33
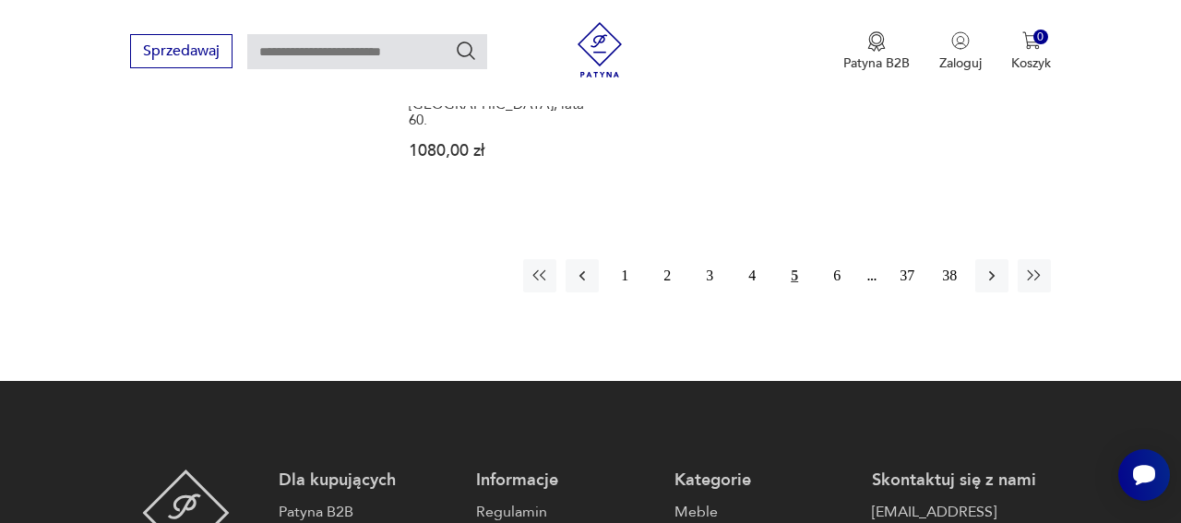
scroll to position [2846, 0]
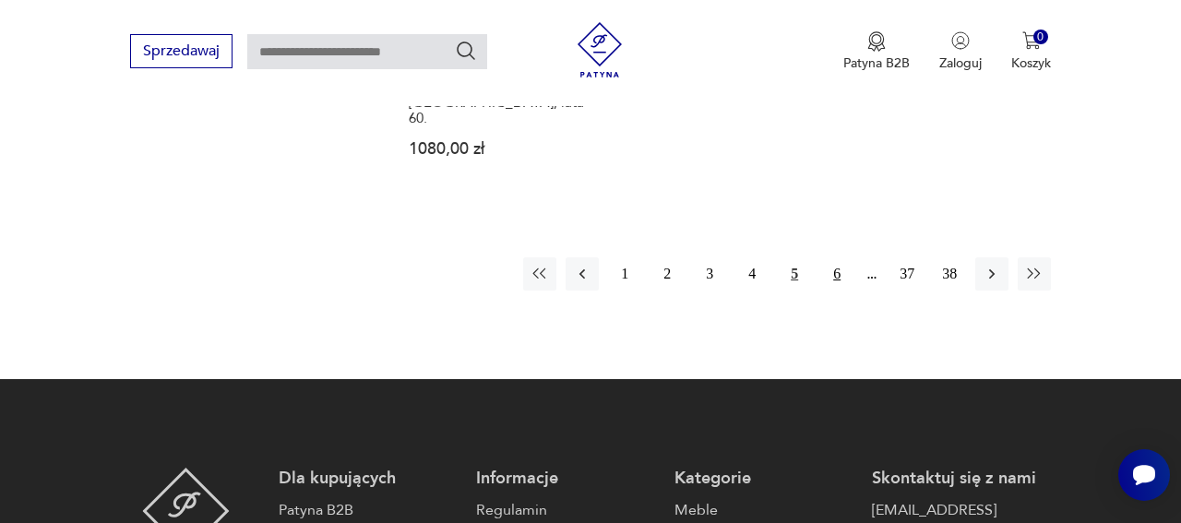
click at [837, 291] on button "6" at bounding box center [836, 273] width 33 height 33
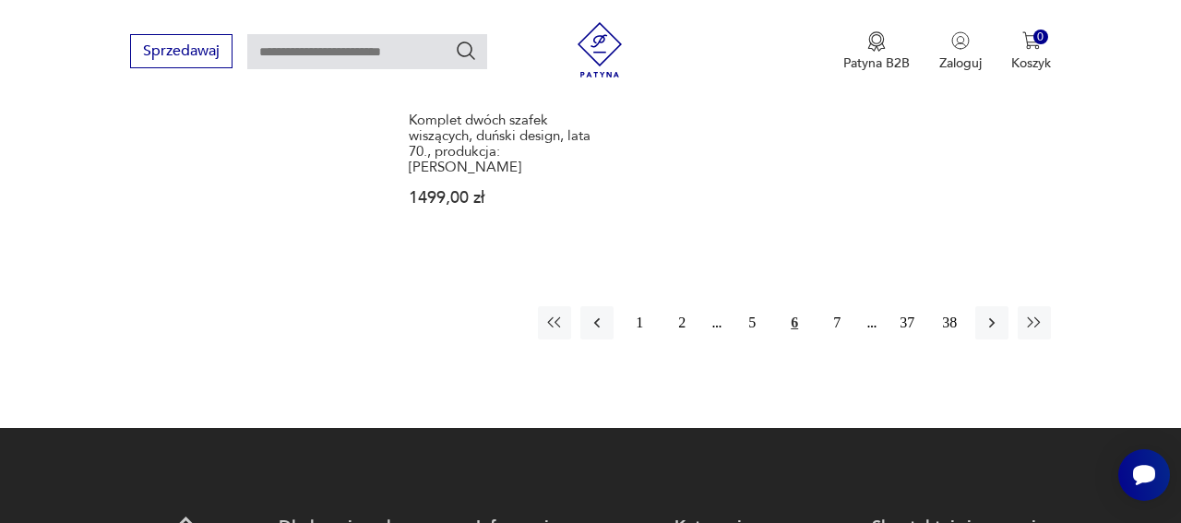
scroll to position [2928, 0]
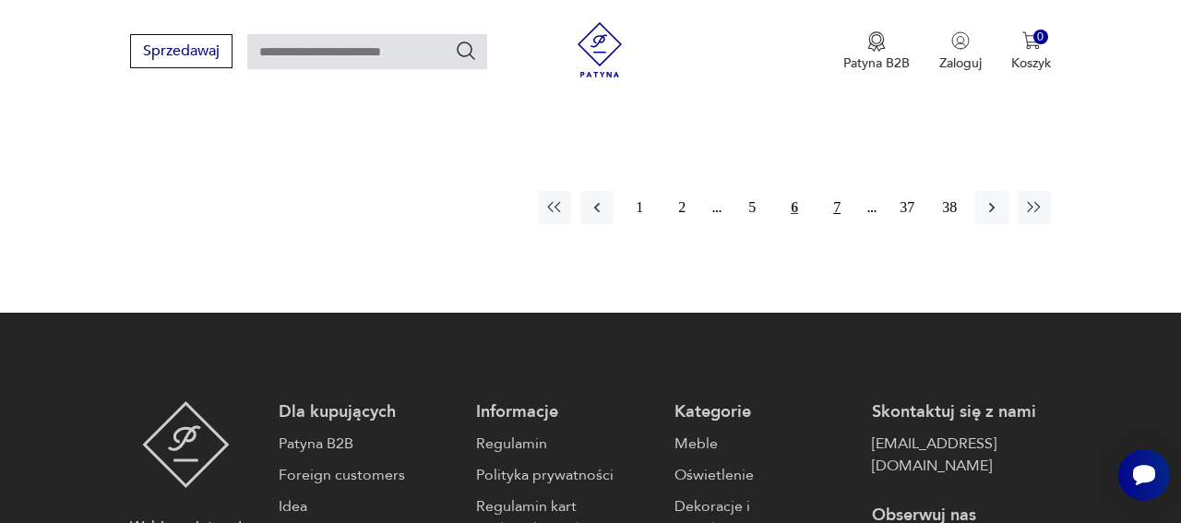
click at [835, 224] on button "7" at bounding box center [836, 207] width 33 height 33
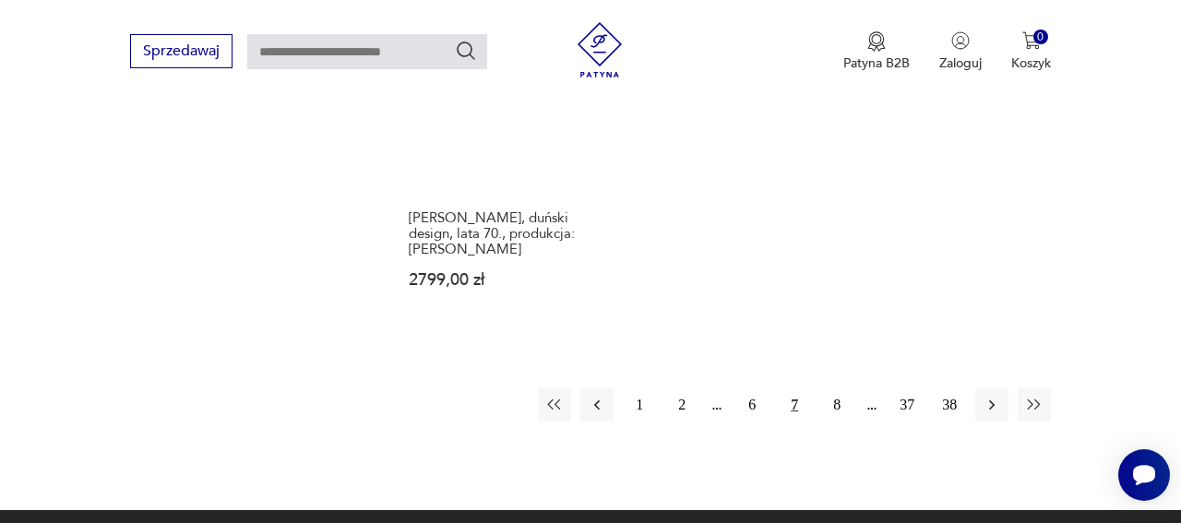
scroll to position [2759, 0]
